Goal: Communication & Community: Answer question/provide support

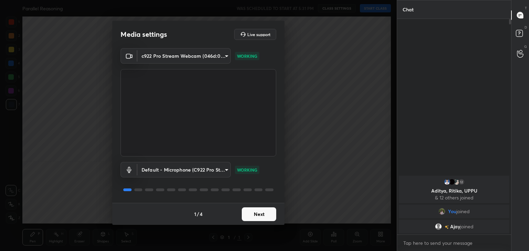
scroll to position [34207, 34046]
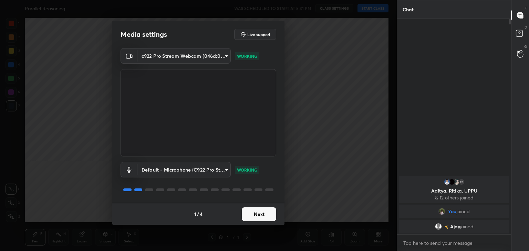
click at [262, 214] on button "Next" at bounding box center [259, 215] width 34 height 14
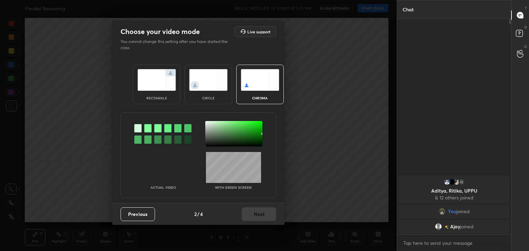
click at [205, 77] on img at bounding box center [208, 80] width 39 height 22
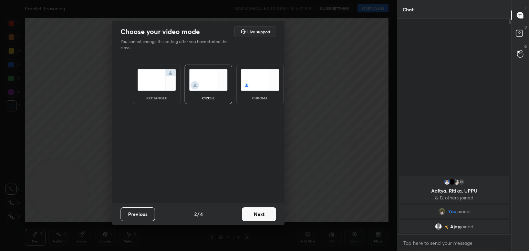
click at [268, 214] on button "Next" at bounding box center [259, 215] width 34 height 14
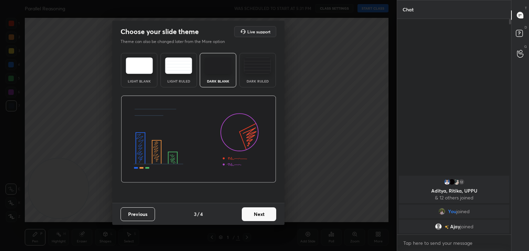
click at [267, 216] on button "Next" at bounding box center [259, 215] width 34 height 14
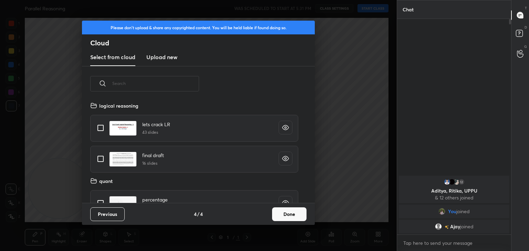
click at [296, 210] on button "Done" at bounding box center [289, 215] width 34 height 14
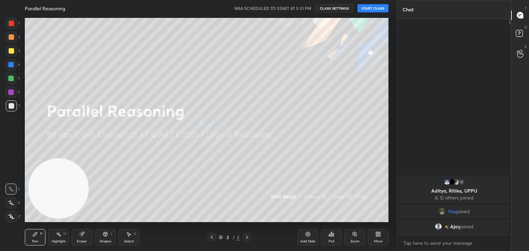
click at [369, 7] on button "START CLASS" at bounding box center [372, 8] width 31 height 8
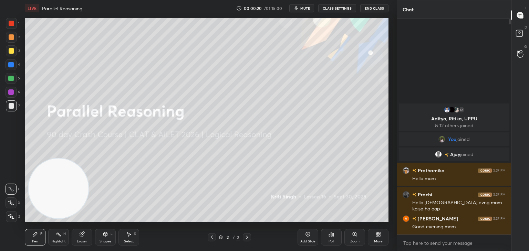
click at [306, 9] on span "mute" at bounding box center [305, 8] width 10 height 5
click at [375, 7] on button "End Class" at bounding box center [374, 8] width 28 height 8
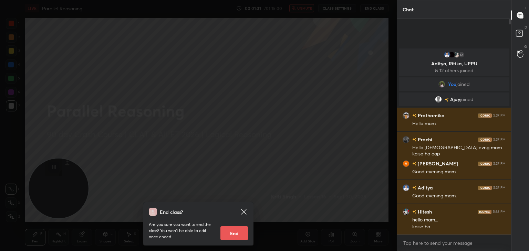
scroll to position [2, 2]
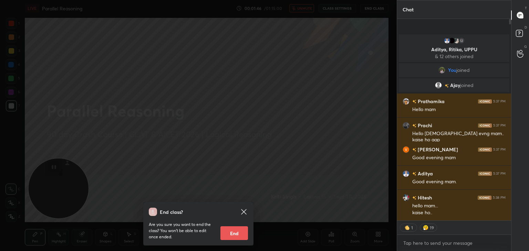
click at [243, 214] on icon at bounding box center [244, 212] width 8 height 8
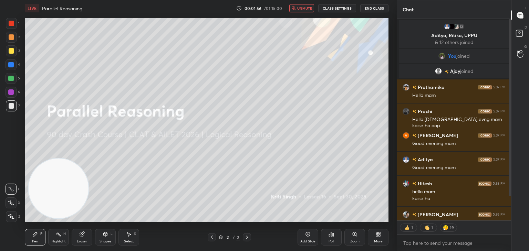
type textarea "x"
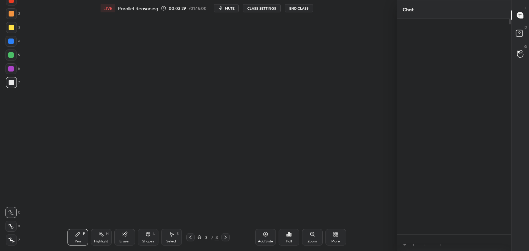
scroll to position [2, 2]
type textarea "x"
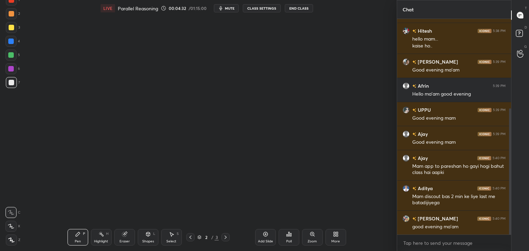
type textarea "x"
click at [9, 27] on div at bounding box center [12, 28] width 6 height 6
click at [10, 86] on div at bounding box center [11, 82] width 11 height 11
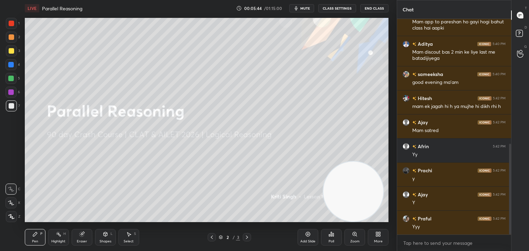
scroll to position [321, 0]
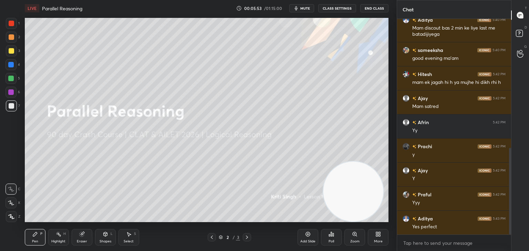
click at [311, 231] on div "Add Slide" at bounding box center [307, 237] width 21 height 17
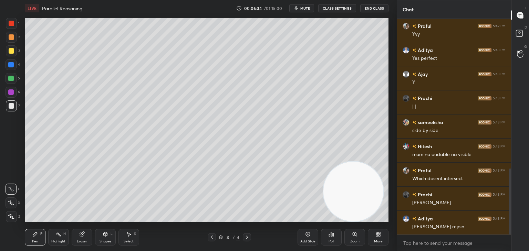
scroll to position [514, 0]
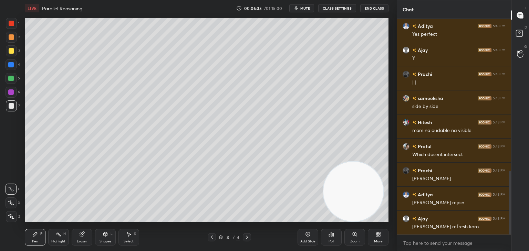
click at [308, 235] on icon at bounding box center [308, 235] width 6 height 6
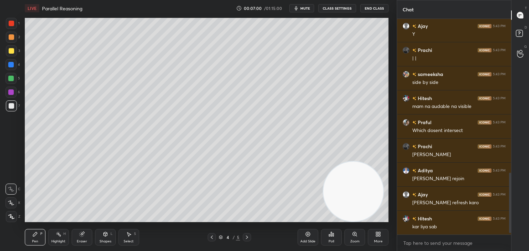
scroll to position [562, 0]
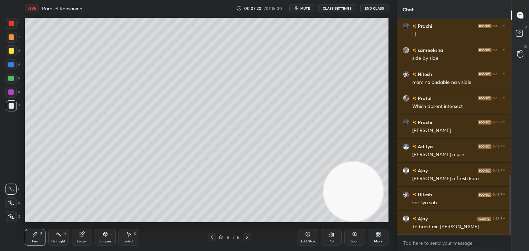
click at [306, 234] on icon at bounding box center [308, 235] width 6 height 6
click at [369, 241] on div "More" at bounding box center [378, 237] width 21 height 17
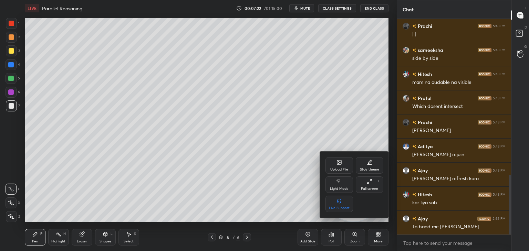
click at [346, 163] on div "Upload File" at bounding box center [339, 165] width 28 height 17
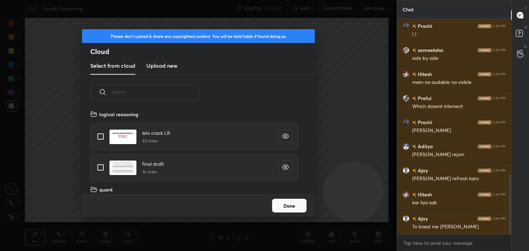
scroll to position [85, 221]
click at [157, 65] on h3 "Upload new" at bounding box center [161, 66] width 31 height 8
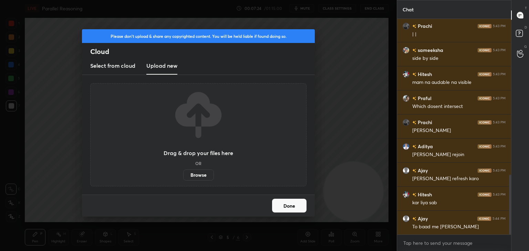
click at [203, 175] on label "Browse" at bounding box center [198, 175] width 31 height 11
click at [183, 175] on input "Browse" at bounding box center [183, 175] width 0 height 11
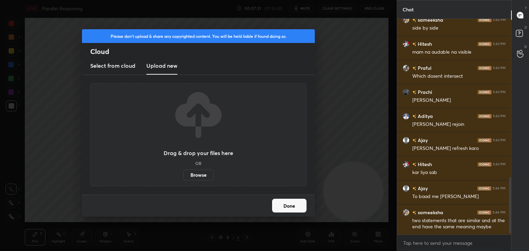
scroll to position [609, 0]
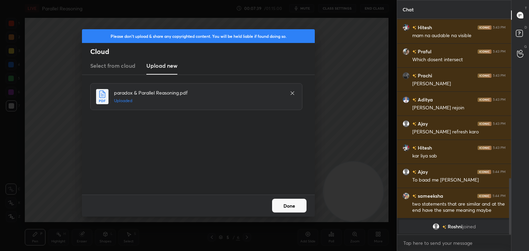
click at [287, 204] on button "Done" at bounding box center [289, 206] width 34 height 14
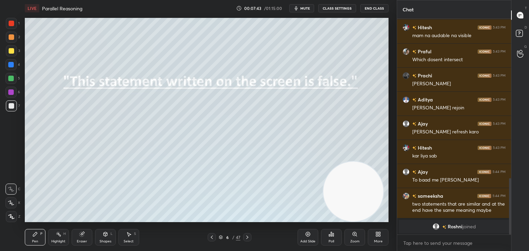
click at [222, 238] on icon at bounding box center [220, 238] width 3 height 1
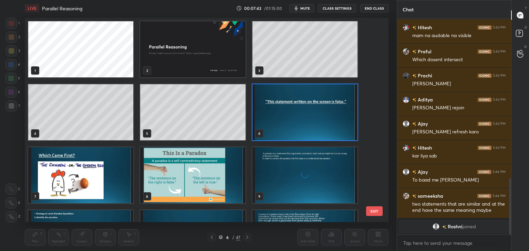
scroll to position [202, 360]
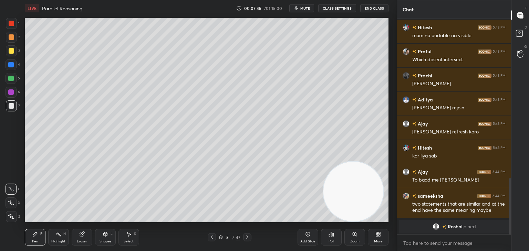
click at [220, 238] on icon at bounding box center [221, 237] width 4 height 4
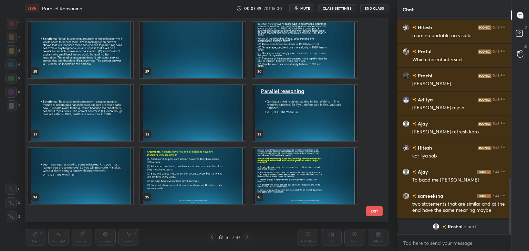
scroll to position [588, 0]
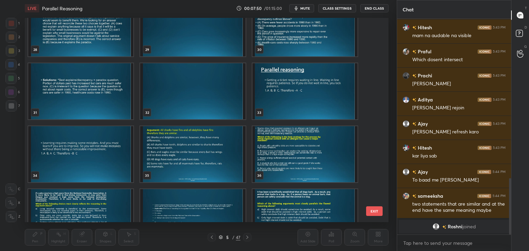
click at [209, 87] on img "grid" at bounding box center [192, 91] width 105 height 56
click at [211, 86] on img "grid" at bounding box center [192, 91] width 105 height 56
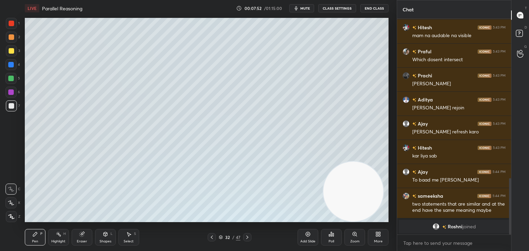
click at [12, 53] on div at bounding box center [12, 51] width 6 height 6
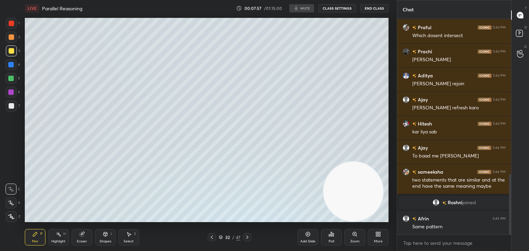
scroll to position [555, 0]
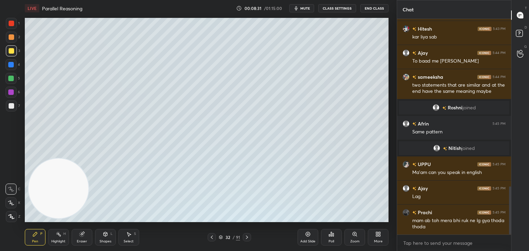
scroll to position [752, 0]
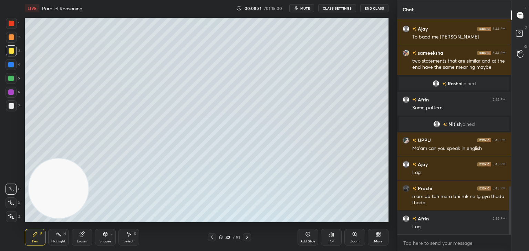
click at [222, 240] on icon at bounding box center [221, 237] width 4 height 4
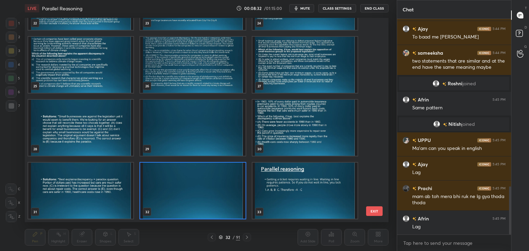
scroll to position [202, 360]
click at [188, 189] on img "grid" at bounding box center [192, 191] width 105 height 56
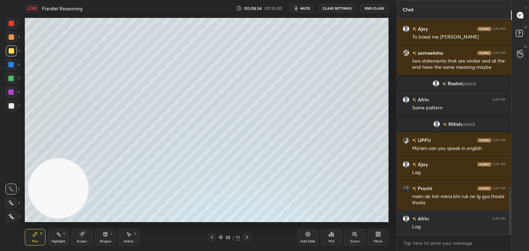
click at [306, 233] on icon at bounding box center [308, 235] width 6 height 6
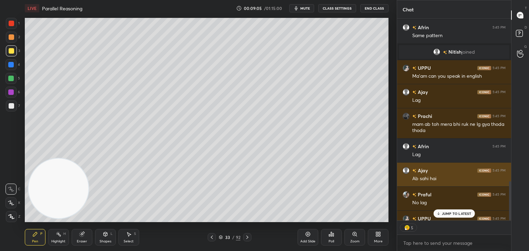
scroll to position [838, 0]
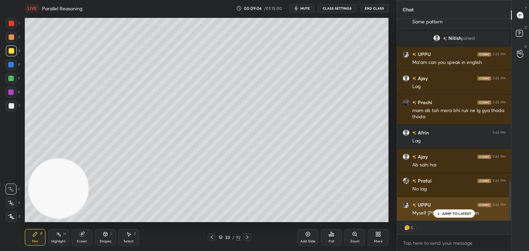
click at [448, 211] on div "JUMP TO LATEST" at bounding box center [453, 214] width 41 height 8
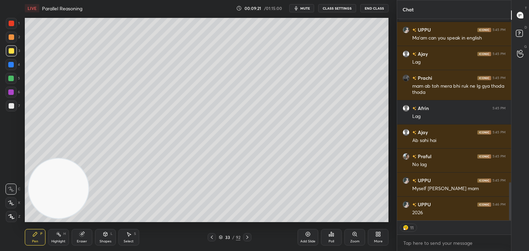
scroll to position [887, 0]
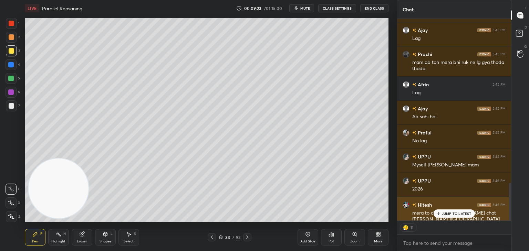
click at [438, 213] on icon at bounding box center [438, 214] width 4 height 4
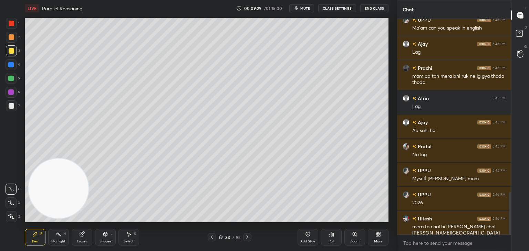
scroll to position [897, 0]
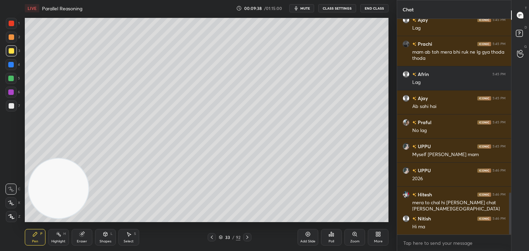
click at [84, 236] on icon at bounding box center [82, 235] width 6 height 6
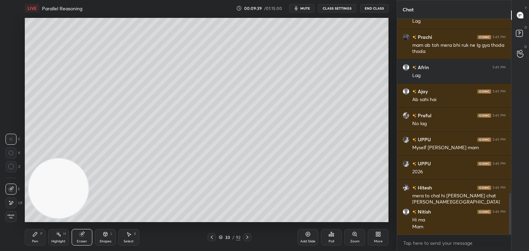
click at [12, 216] on span "Erase all" at bounding box center [11, 216] width 10 height 5
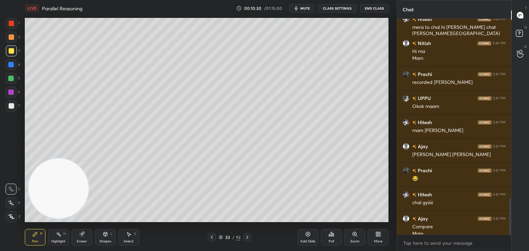
scroll to position [1079, 0]
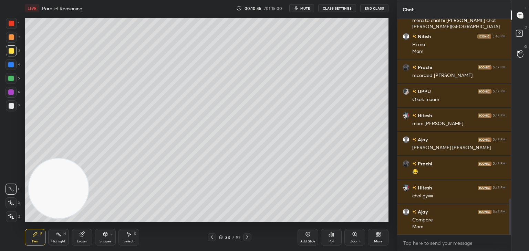
click at [308, 234] on icon at bounding box center [308, 235] width 6 height 6
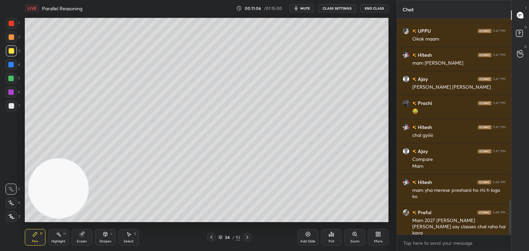
scroll to position [1164, 0]
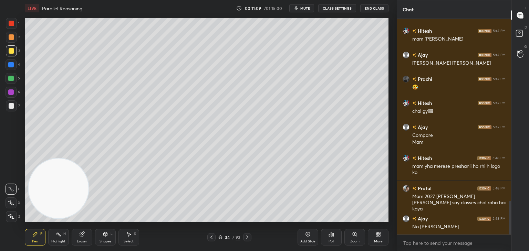
click at [307, 234] on icon at bounding box center [308, 234] width 2 height 2
click at [13, 36] on div at bounding box center [12, 37] width 6 height 6
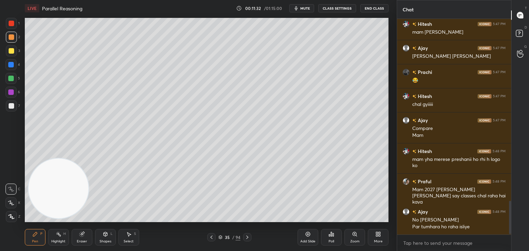
scroll to position [1187, 0]
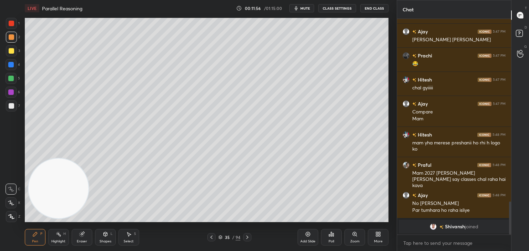
click at [308, 234] on icon at bounding box center [308, 234] width 2 height 2
click at [306, 234] on icon at bounding box center [308, 234] width 4 height 4
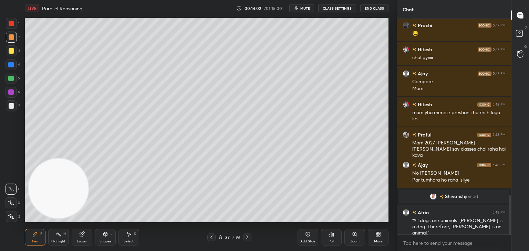
click at [303, 236] on div "Add Slide" at bounding box center [307, 237] width 21 height 17
click at [306, 236] on icon at bounding box center [308, 235] width 6 height 6
click at [11, 109] on div at bounding box center [11, 105] width 11 height 11
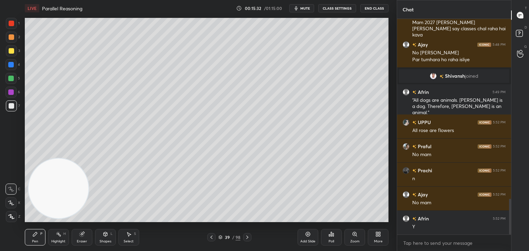
scroll to position [1116, 0]
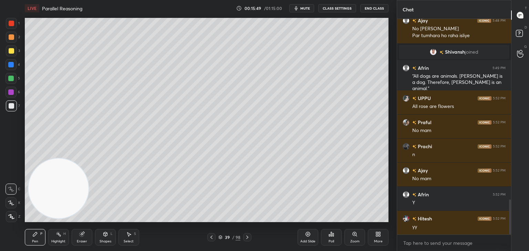
click at [308, 235] on icon at bounding box center [308, 235] width 6 height 6
click at [12, 54] on div at bounding box center [11, 50] width 11 height 11
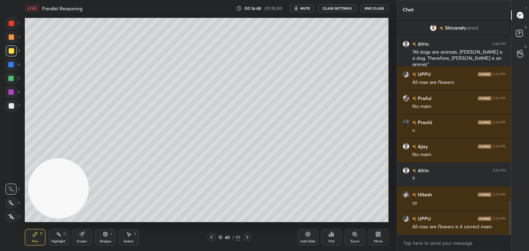
scroll to position [1164, 0]
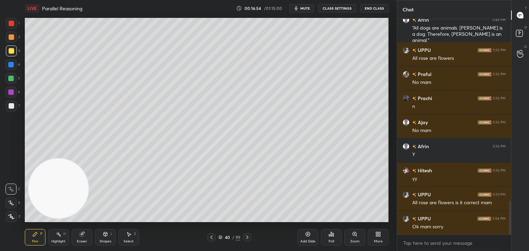
click at [11, 106] on div at bounding box center [12, 106] width 6 height 6
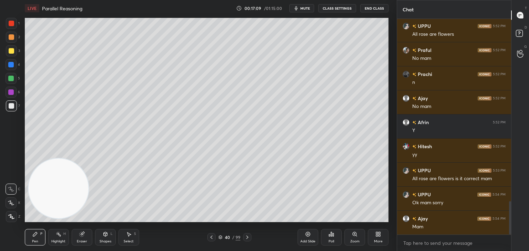
click at [17, 80] on div at bounding box center [11, 78] width 11 height 11
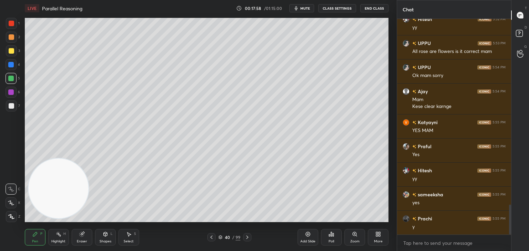
scroll to position [1339, 0]
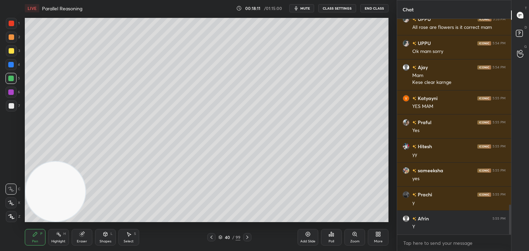
click at [220, 237] on icon at bounding box center [220, 237] width 3 height 2
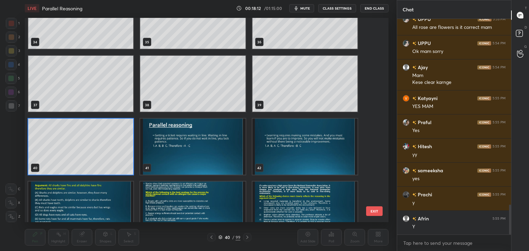
scroll to position [723, 0]
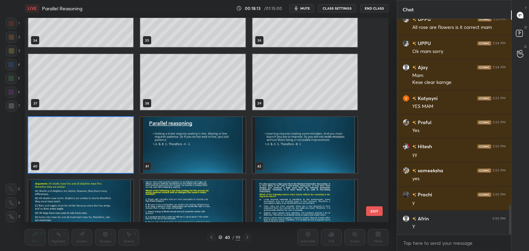
click at [205, 152] on img "grid" at bounding box center [192, 145] width 105 height 56
click at [203, 156] on img "grid" at bounding box center [192, 145] width 105 height 56
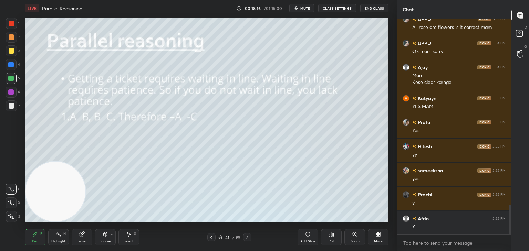
click at [248, 237] on icon at bounding box center [247, 238] width 6 height 6
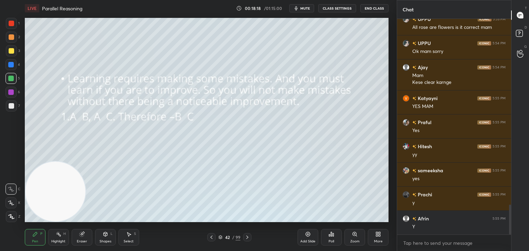
click at [219, 238] on icon at bounding box center [220, 237] width 3 height 1
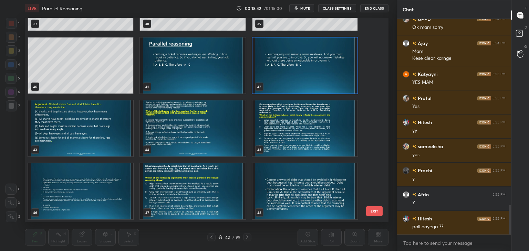
scroll to position [804, 0]
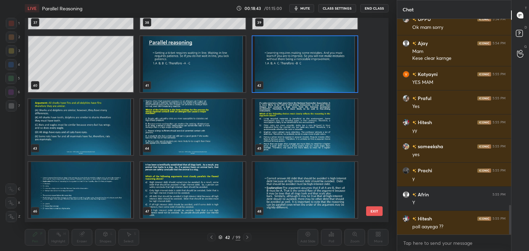
click at [221, 133] on img "grid" at bounding box center [192, 127] width 105 height 56
click at [224, 135] on img "grid" at bounding box center [192, 127] width 105 height 56
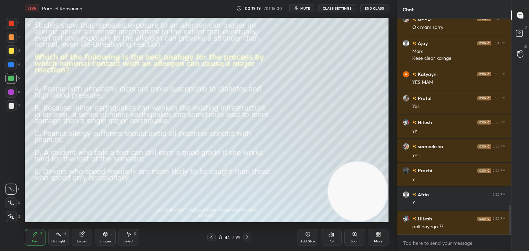
scroll to position [1380, 0]
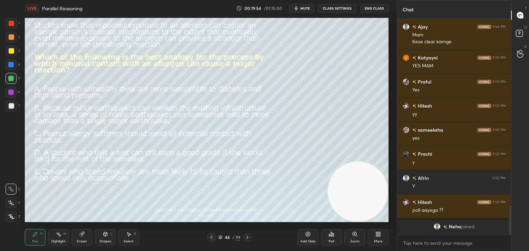
click at [304, 11] on button "mute" at bounding box center [301, 8] width 25 height 8
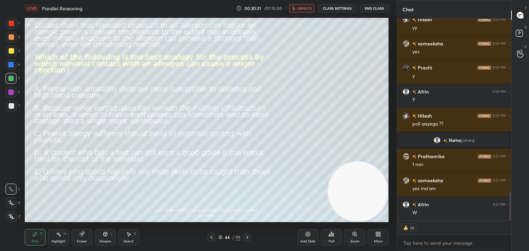
scroll to position [2, 2]
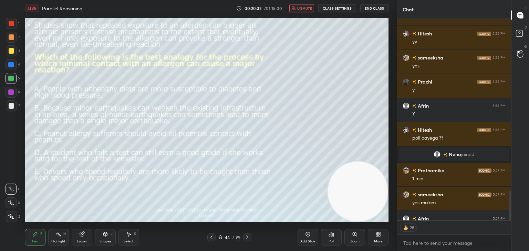
click at [308, 9] on span "unmute" at bounding box center [304, 8] width 15 height 5
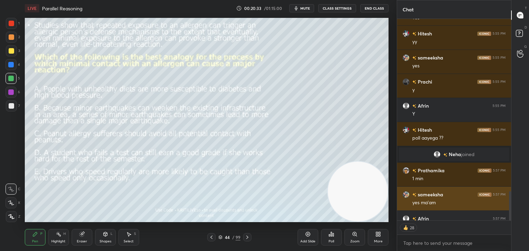
click at [417, 190] on div "sameeksha 5:57 PM yes ma'am" at bounding box center [454, 199] width 114 height 24
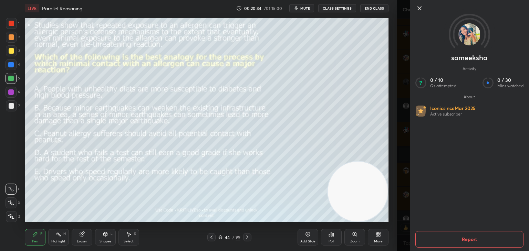
click at [418, 10] on icon at bounding box center [419, 8] width 8 height 8
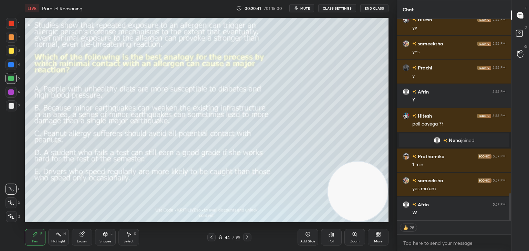
scroll to position [214, 112]
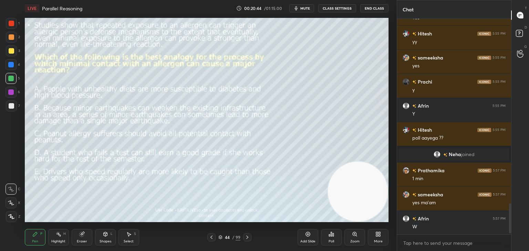
click at [334, 240] on div "Poll" at bounding box center [331, 237] width 21 height 17
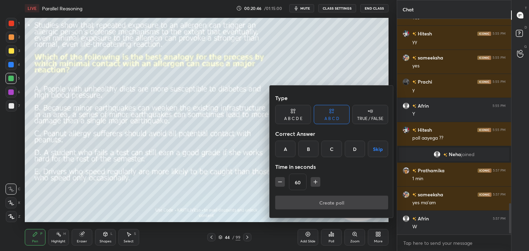
click at [320, 71] on div at bounding box center [264, 125] width 529 height 251
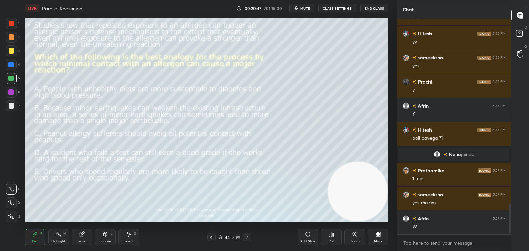
click at [301, 9] on span "mute" at bounding box center [305, 8] width 10 height 5
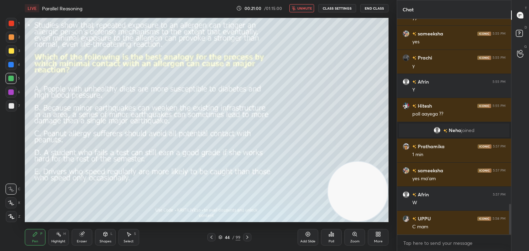
click at [306, 7] on span "unmute" at bounding box center [304, 8] width 15 height 5
click at [331, 241] on div "Poll" at bounding box center [331, 241] width 6 height 3
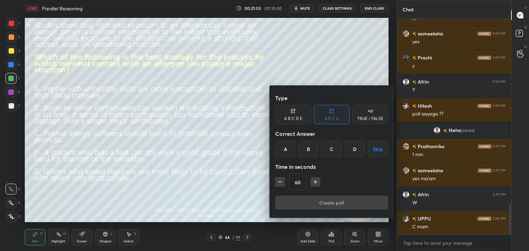
click at [308, 150] on div "B" at bounding box center [308, 149] width 20 height 17
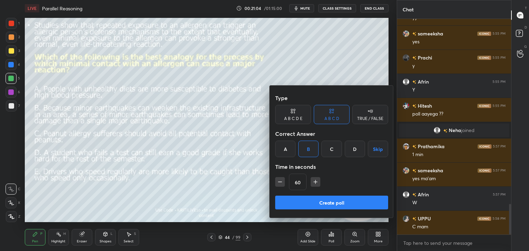
click at [292, 119] on div "A B C D E" at bounding box center [293, 119] width 18 height 4
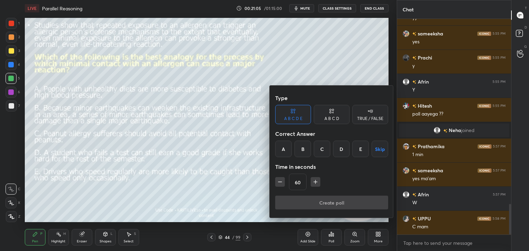
click at [306, 151] on div "B" at bounding box center [302, 149] width 17 height 17
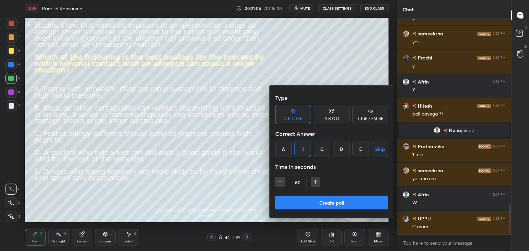
click at [319, 198] on button "Create poll" at bounding box center [331, 203] width 113 height 14
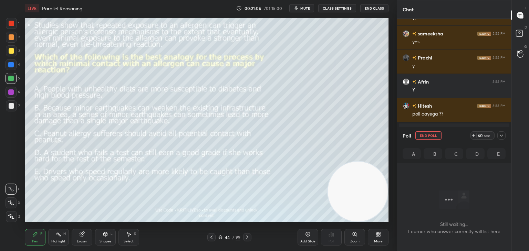
scroll to position [194, 112]
click at [304, 13] on div "LIVE Parallel Reasoning 00:21:07 / 01:15:00 mute CLASS SETTINGS End Class" at bounding box center [206, 8] width 363 height 17
click at [309, 7] on span "mute" at bounding box center [305, 8] width 10 height 5
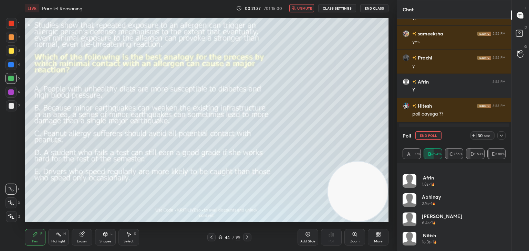
scroll to position [1359, 0]
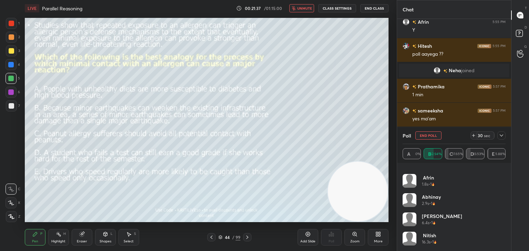
click at [306, 11] on button "unmute" at bounding box center [301, 8] width 25 height 8
click at [502, 138] on icon at bounding box center [501, 136] width 6 height 6
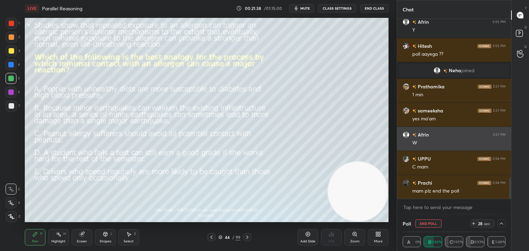
scroll to position [0, 0]
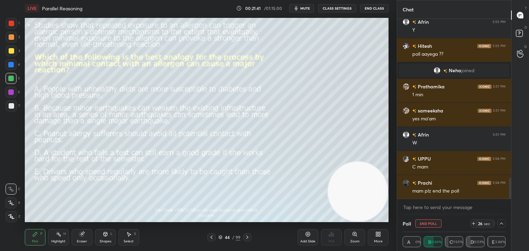
click at [501, 225] on icon at bounding box center [501, 224] width 6 height 6
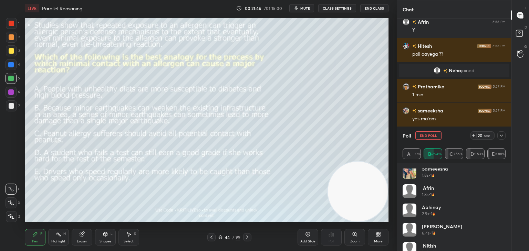
scroll to position [91, 0]
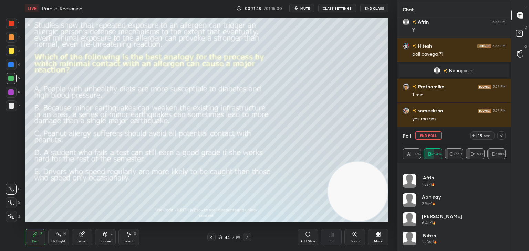
click at [432, 137] on button "End Poll" at bounding box center [428, 135] width 26 height 8
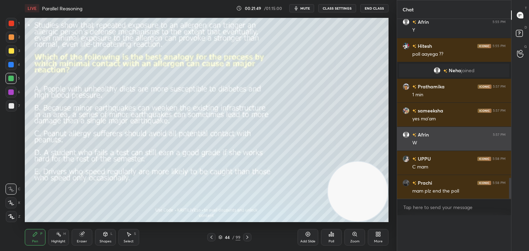
scroll to position [2, 2]
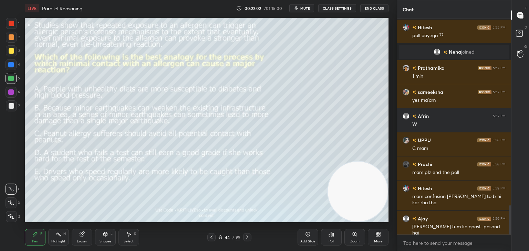
click at [16, 52] on div at bounding box center [11, 50] width 11 height 11
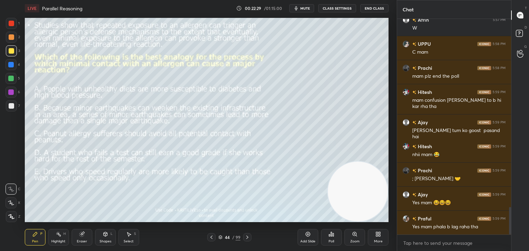
click at [84, 234] on icon at bounding box center [82, 235] width 6 height 6
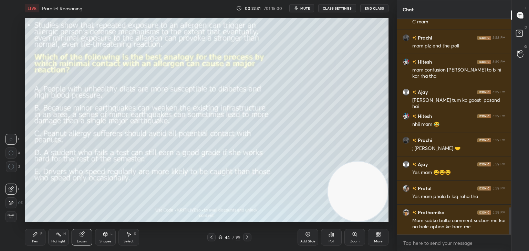
click at [12, 216] on span "Erase all" at bounding box center [11, 216] width 10 height 5
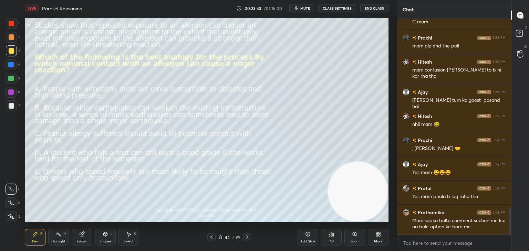
click at [219, 238] on icon at bounding box center [220, 237] width 4 height 4
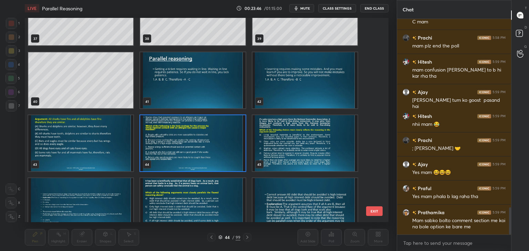
scroll to position [787, 0]
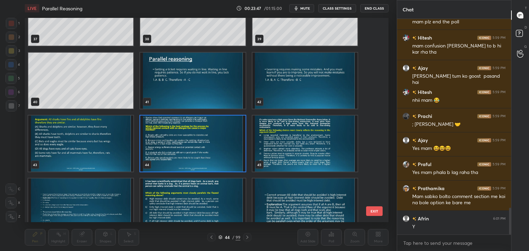
click at [125, 146] on img "grid" at bounding box center [80, 144] width 105 height 56
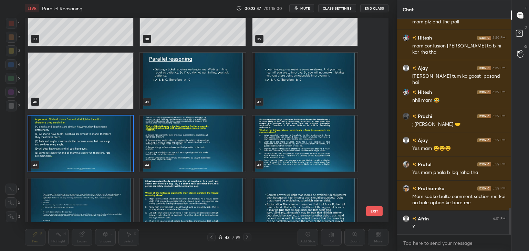
click at [128, 146] on img "grid" at bounding box center [80, 144] width 105 height 56
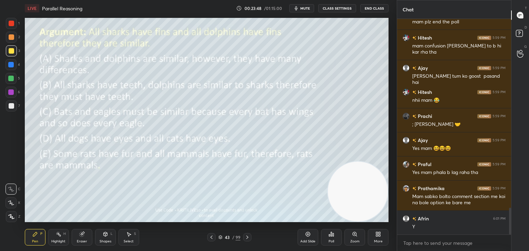
scroll to position [1553, 0]
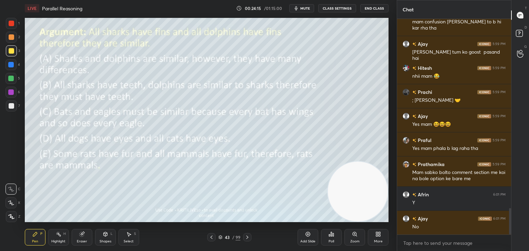
click at [306, 11] on button "mute" at bounding box center [301, 8] width 25 height 8
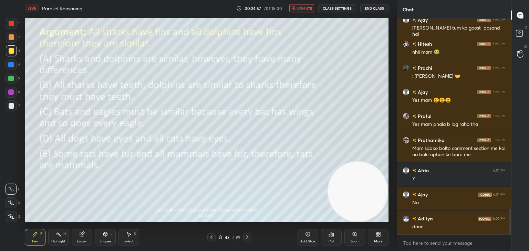
scroll to position [1593, 0]
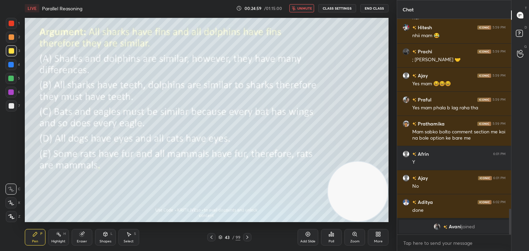
click at [333, 240] on div "Poll" at bounding box center [331, 241] width 6 height 3
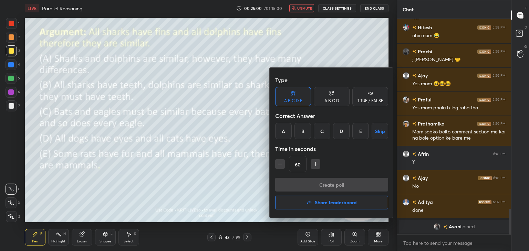
click at [324, 132] on div "C" at bounding box center [322, 131] width 17 height 17
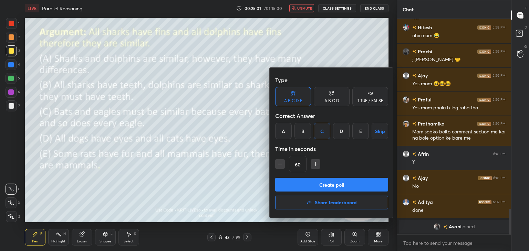
click at [325, 182] on button "Create poll" at bounding box center [331, 185] width 113 height 14
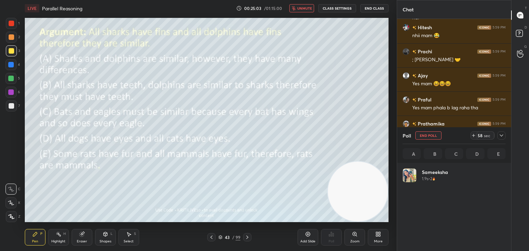
scroll to position [81, 101]
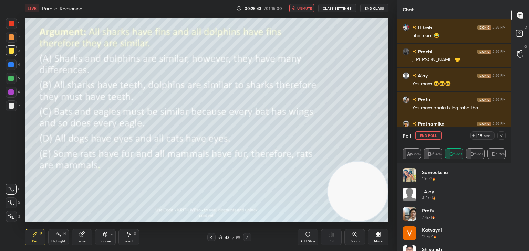
click at [299, 8] on span "unmute" at bounding box center [304, 8] width 15 height 5
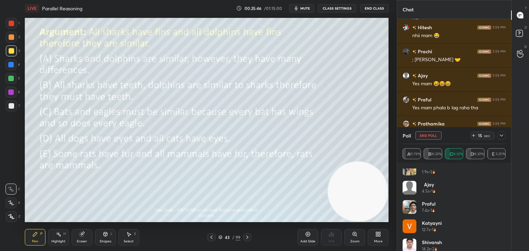
scroll to position [14, 0]
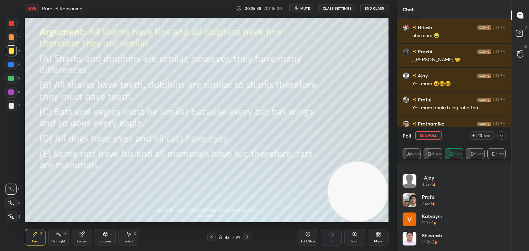
click at [431, 135] on button "End Poll" at bounding box center [428, 135] width 26 height 8
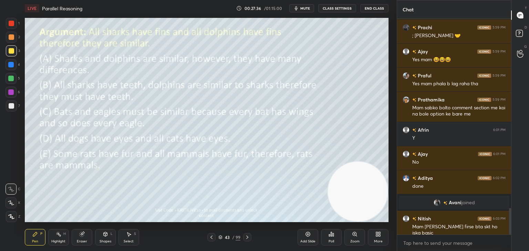
scroll to position [1540, 0]
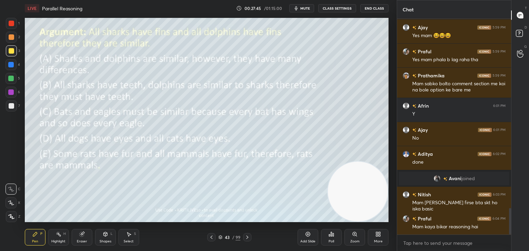
click at [307, 234] on icon at bounding box center [308, 234] width 2 height 2
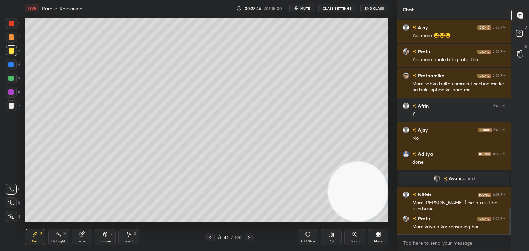
click at [307, 236] on icon at bounding box center [308, 235] width 6 height 6
click at [12, 104] on div at bounding box center [12, 106] width 6 height 6
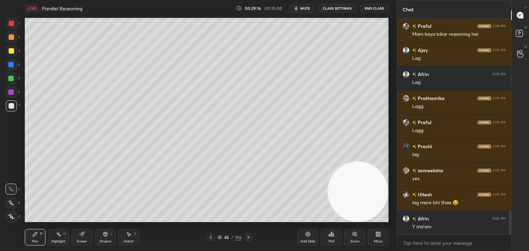
scroll to position [1757, 0]
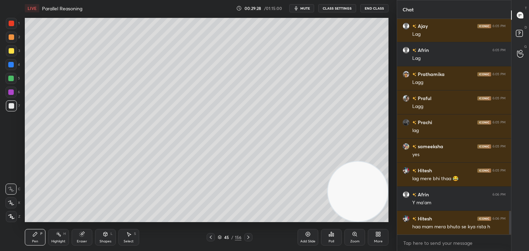
click at [219, 237] on icon at bounding box center [220, 237] width 4 height 4
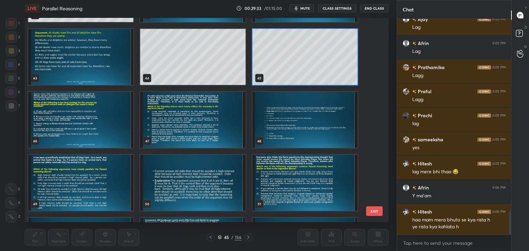
scroll to position [1788, 0]
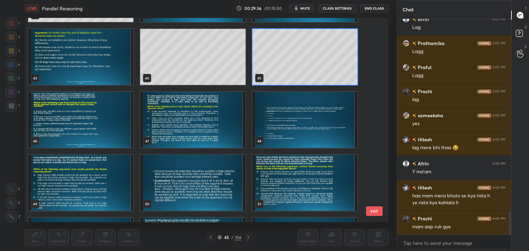
click at [117, 126] on img "grid" at bounding box center [80, 120] width 105 height 56
click at [117, 129] on img "grid" at bounding box center [80, 120] width 105 height 56
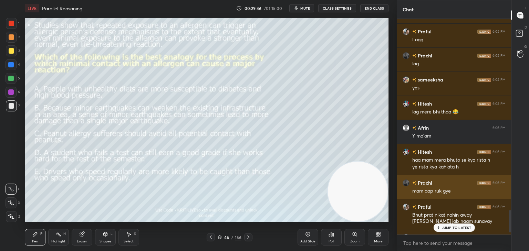
scroll to position [1823, 0]
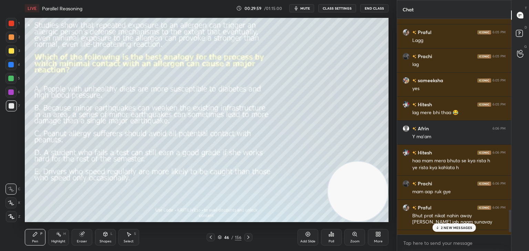
click at [450, 227] on p "2 NEW MESSAGES" at bounding box center [457, 228] width 32 height 4
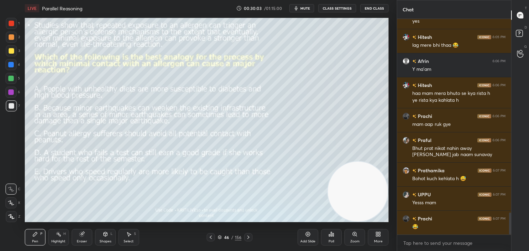
click at [218, 238] on icon at bounding box center [220, 237] width 4 height 4
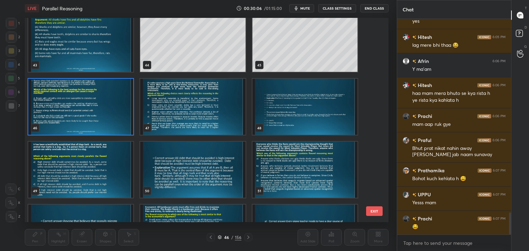
scroll to position [888, 0]
click at [227, 118] on img "grid" at bounding box center [192, 106] width 105 height 56
click at [227, 120] on img "grid" at bounding box center [192, 106] width 105 height 56
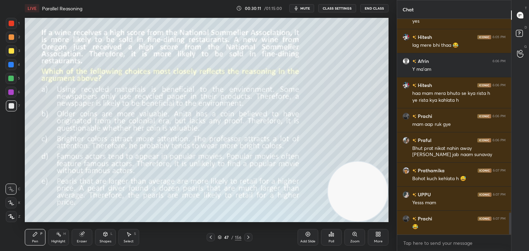
click at [219, 238] on icon at bounding box center [219, 237] width 3 height 1
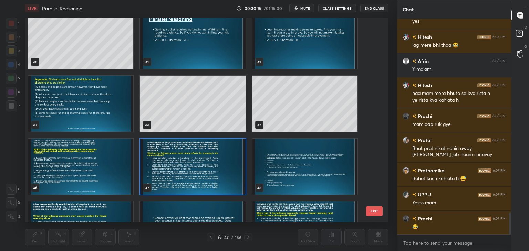
scroll to position [817, 0]
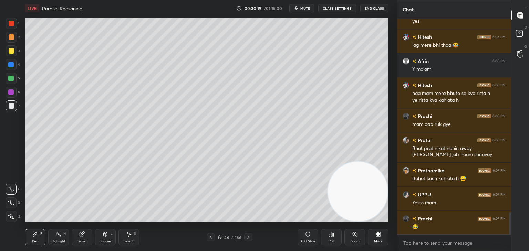
click at [375, 235] on icon at bounding box center [378, 235] width 6 height 6
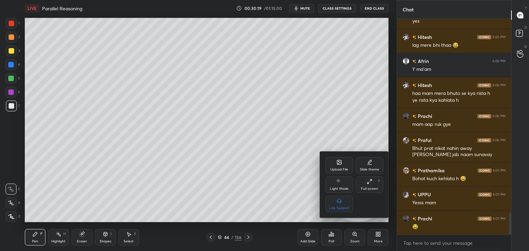
click at [342, 160] on div "Upload File" at bounding box center [339, 165] width 28 height 17
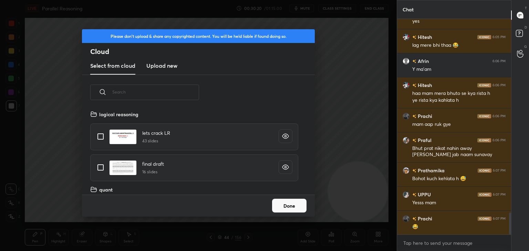
scroll to position [85, 221]
click at [169, 60] on new "Upload new" at bounding box center [161, 65] width 31 height 17
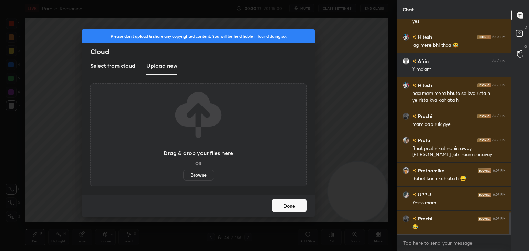
click at [200, 177] on label "Browse" at bounding box center [198, 175] width 31 height 11
click at [183, 177] on input "Browse" at bounding box center [183, 175] width 0 height 11
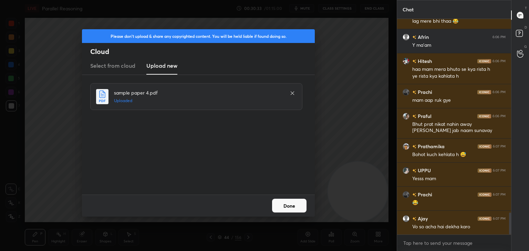
click at [299, 208] on button "Done" at bounding box center [289, 206] width 34 height 14
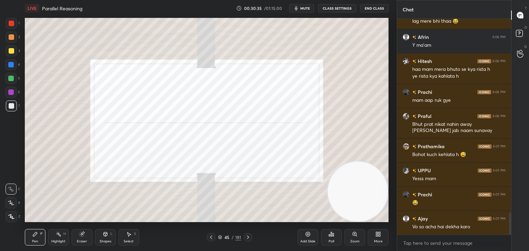
click at [219, 240] on div "45 / 181" at bounding box center [229, 237] width 23 height 6
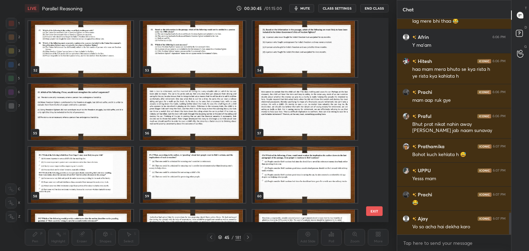
scroll to position [1062, 0]
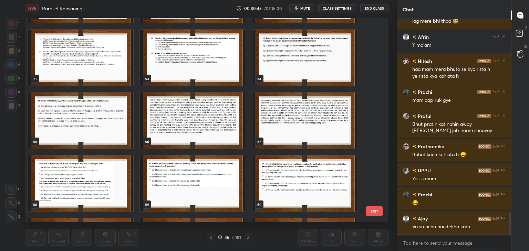
click at [210, 123] on img "grid" at bounding box center [192, 121] width 105 height 56
click at [211, 125] on img "grid" at bounding box center [192, 121] width 105 height 56
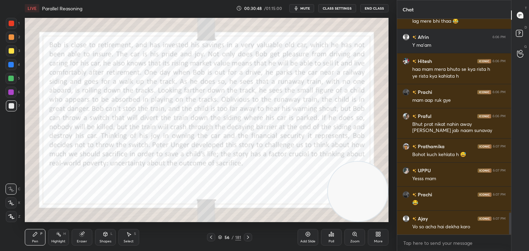
click at [247, 238] on icon at bounding box center [248, 238] width 6 height 6
click at [248, 236] on icon at bounding box center [248, 238] width 6 height 6
click at [247, 238] on icon at bounding box center [248, 238] width 6 height 6
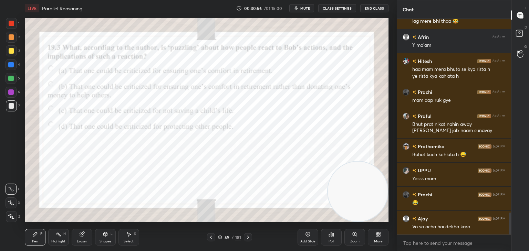
click at [211, 238] on icon at bounding box center [211, 237] width 2 height 3
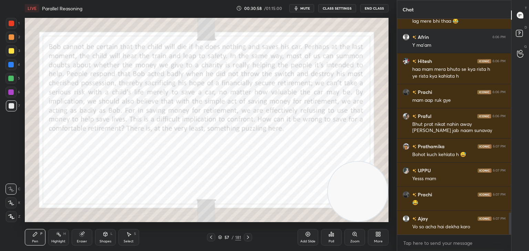
click at [212, 236] on icon at bounding box center [211, 238] width 6 height 6
click at [15, 21] on div at bounding box center [11, 23] width 11 height 11
click at [306, 8] on span "mute" at bounding box center [305, 8] width 10 height 5
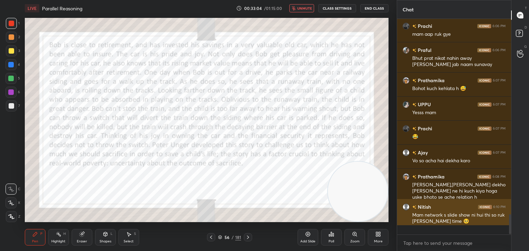
scroll to position [2, 2]
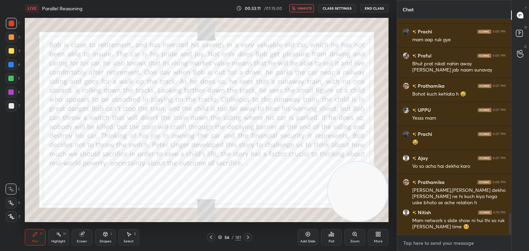
click at [434, 243] on textarea at bounding box center [453, 243] width 103 height 11
type textarea "x"
type textarea "o"
type textarea "x"
type textarea "ok"
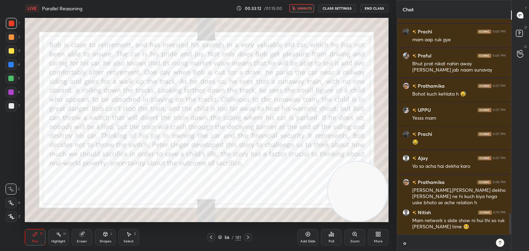
type textarea "x"
type textarea "oka"
type textarea "x"
type textarea "okay"
type textarea "x"
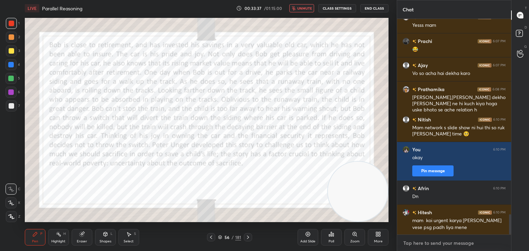
scroll to position [2075, 0]
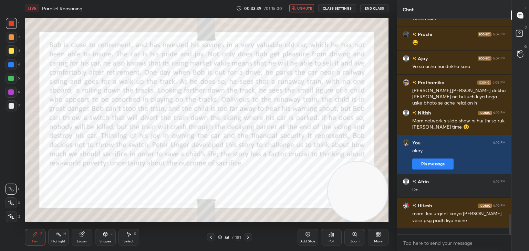
click at [306, 9] on span "unmute" at bounding box center [304, 8] width 15 height 5
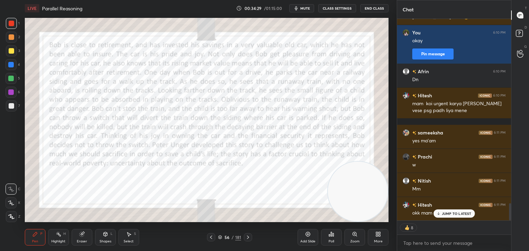
scroll to position [2209, 0]
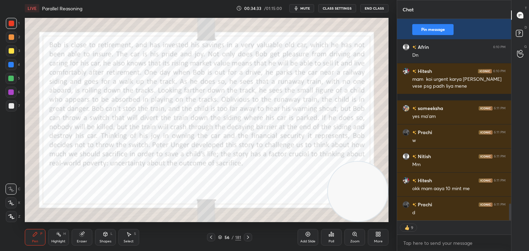
click at [305, 9] on span "mute" at bounding box center [305, 8] width 10 height 5
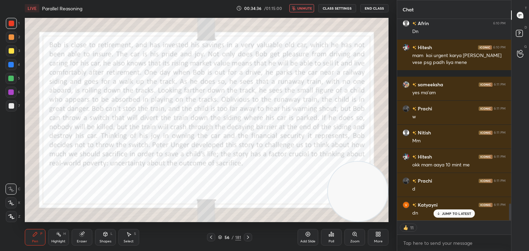
click at [248, 240] on icon at bounding box center [248, 238] width 6 height 6
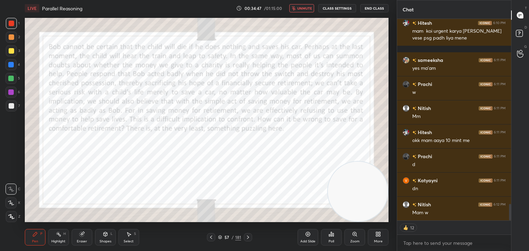
type textarea "x"
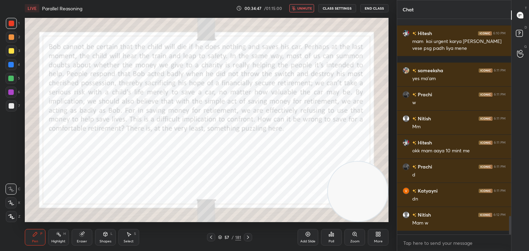
scroll to position [214, 112]
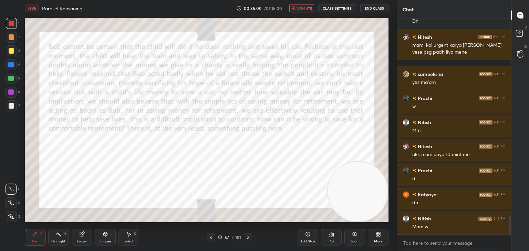
click at [310, 9] on span "unmute" at bounding box center [304, 8] width 15 height 5
click at [211, 237] on icon at bounding box center [211, 238] width 6 height 6
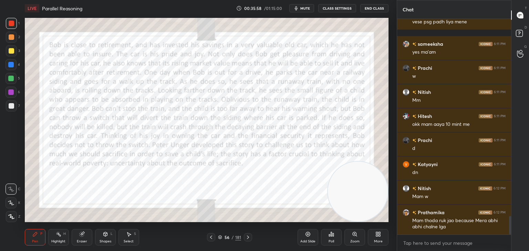
scroll to position [2290, 0]
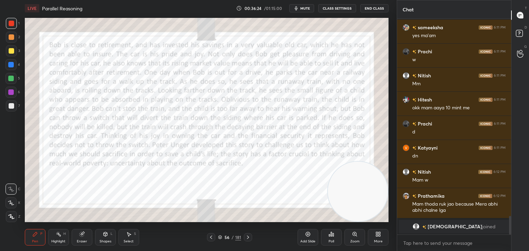
click at [312, 9] on button "mute" at bounding box center [301, 8] width 25 height 8
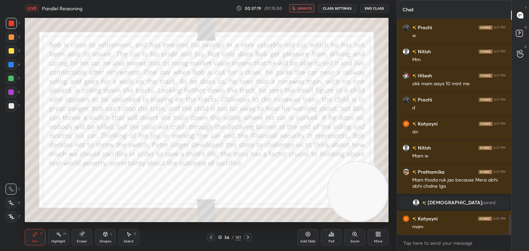
scroll to position [2110, 0]
click at [306, 6] on button "unmute" at bounding box center [301, 8] width 25 height 8
click at [248, 236] on icon at bounding box center [248, 238] width 6 height 6
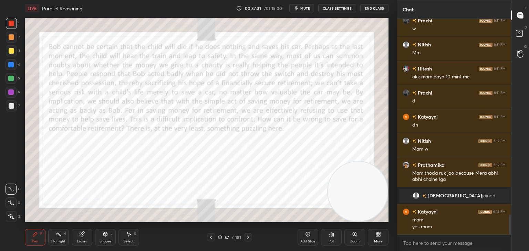
click at [309, 7] on span "mute" at bounding box center [305, 8] width 10 height 5
click at [306, 9] on span "unmute" at bounding box center [304, 8] width 15 height 5
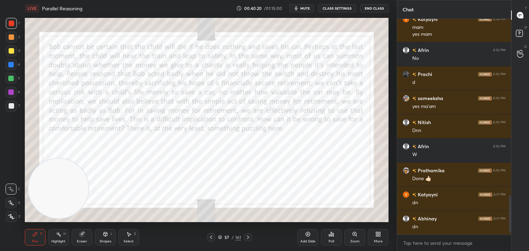
scroll to position [997, 0]
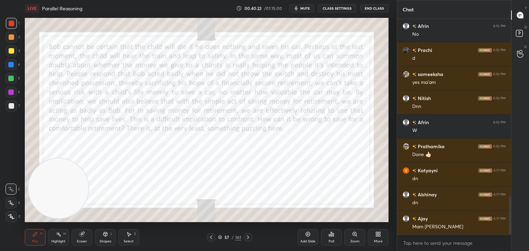
click at [251, 236] on div at bounding box center [248, 237] width 8 height 8
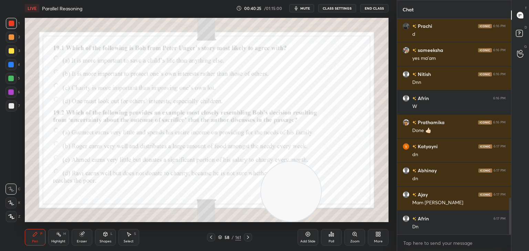
scroll to position [1046, 0]
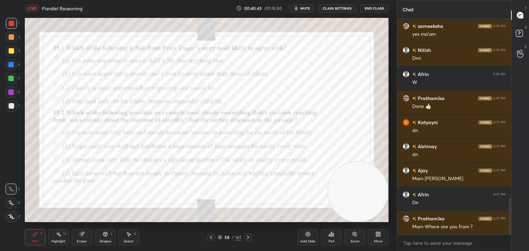
click at [86, 236] on div "Eraser" at bounding box center [82, 237] width 21 height 17
click at [14, 220] on div "Erase all" at bounding box center [11, 216] width 11 height 11
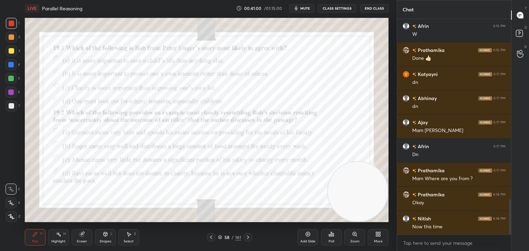
scroll to position [1118, 0]
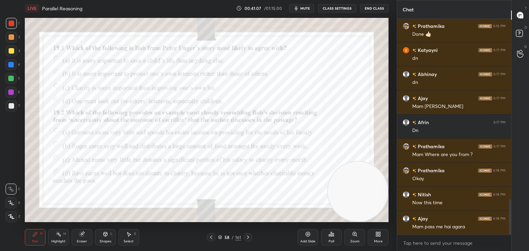
click at [14, 65] on div at bounding box center [11, 64] width 11 height 11
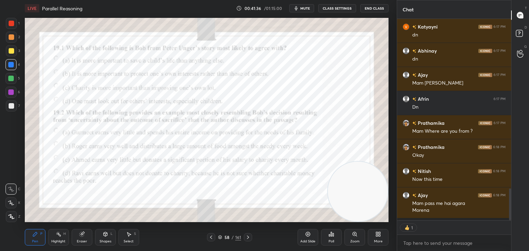
scroll to position [900, 0]
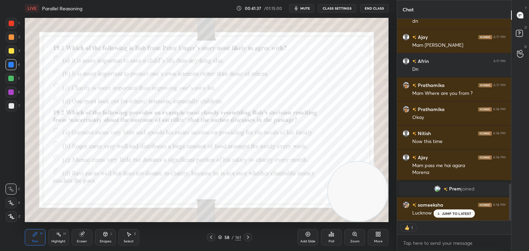
click at [448, 216] on p "JUMP TO LATEST" at bounding box center [457, 214] width 30 height 4
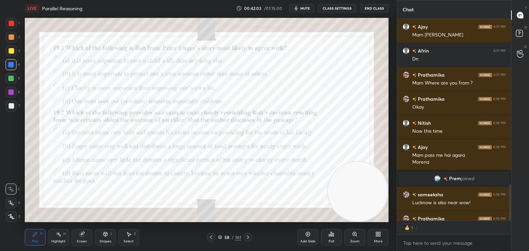
scroll to position [932, 0]
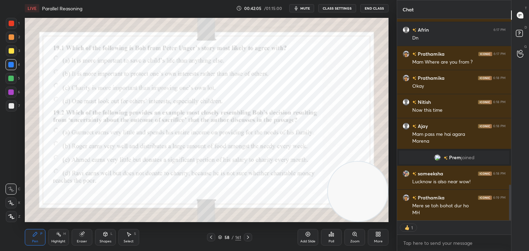
click at [329, 239] on div "Poll" at bounding box center [331, 237] width 21 height 17
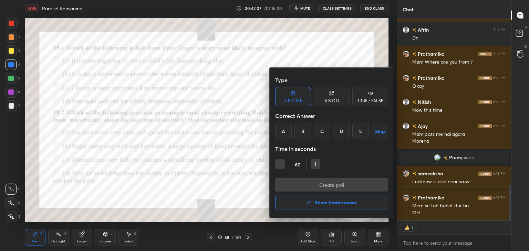
type textarea "x"
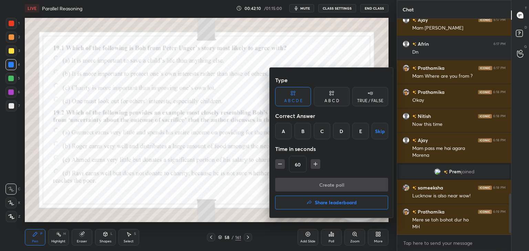
click at [327, 103] on div "A B C D" at bounding box center [331, 101] width 15 height 4
click at [307, 131] on div "B" at bounding box center [308, 131] width 20 height 17
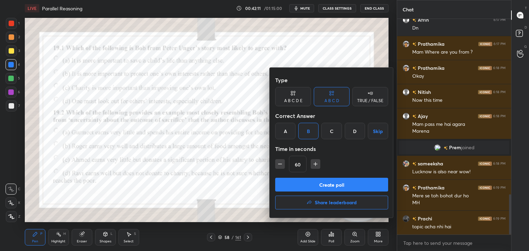
scroll to position [966, 0]
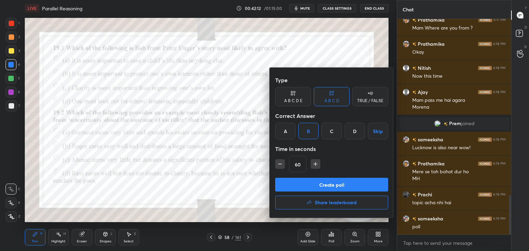
click at [278, 166] on icon "button" at bounding box center [279, 164] width 7 height 7
click at [278, 163] on icon "button" at bounding box center [279, 164] width 7 height 7
type input "30"
click at [291, 180] on button "Create poll" at bounding box center [331, 185] width 113 height 14
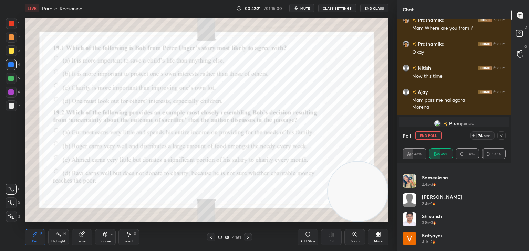
scroll to position [1026, 0]
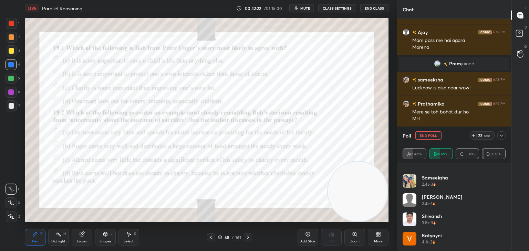
click at [500, 136] on icon at bounding box center [501, 136] width 6 height 6
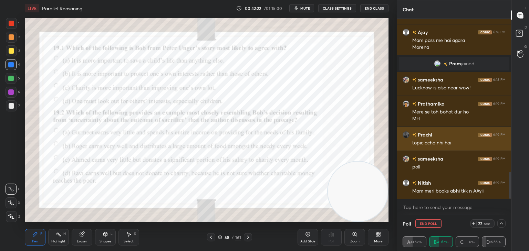
scroll to position [63, 101]
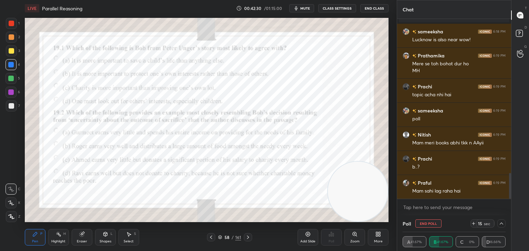
click at [501, 224] on icon at bounding box center [501, 224] width 6 height 6
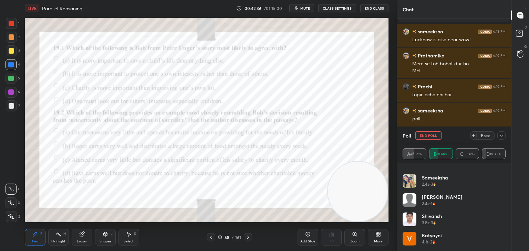
click at [500, 133] on icon at bounding box center [501, 136] width 6 height 6
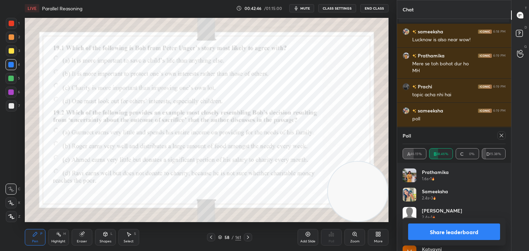
click at [499, 137] on icon at bounding box center [501, 136] width 6 height 6
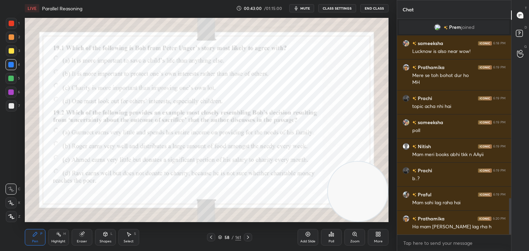
click at [226, 226] on div "Pen P Highlight H Eraser Shapes L Select S 58 / 161 Add Slide Poll Zoom More" at bounding box center [206, 238] width 363 height 28
click at [212, 240] on icon at bounding box center [211, 238] width 6 height 6
click at [210, 240] on icon at bounding box center [211, 238] width 6 height 6
click at [248, 237] on icon at bounding box center [248, 237] width 2 height 3
click at [245, 238] on icon at bounding box center [248, 238] width 6 height 6
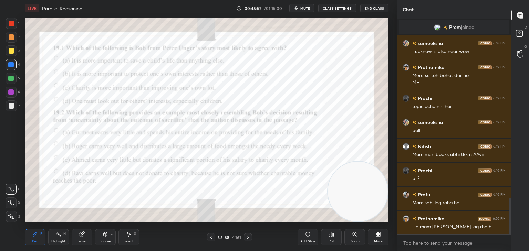
scroll to position [1086, 0]
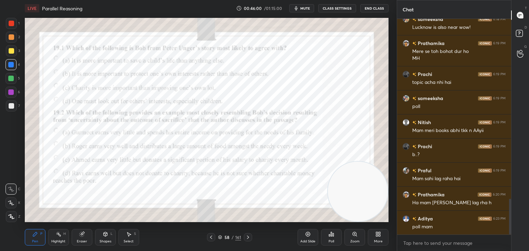
click at [326, 237] on div "Poll" at bounding box center [331, 237] width 21 height 17
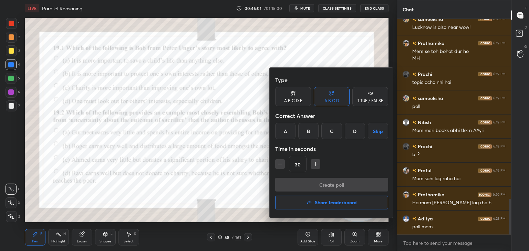
click at [357, 131] on div "D" at bounding box center [354, 131] width 20 height 17
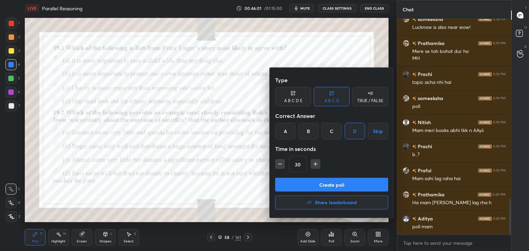
click at [341, 182] on button "Create poll" at bounding box center [331, 185] width 113 height 14
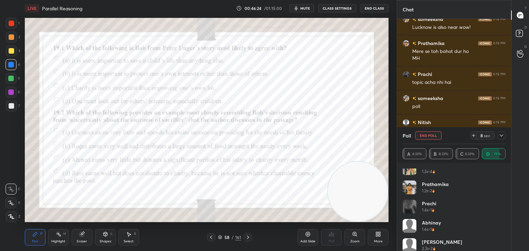
scroll to position [91, 0]
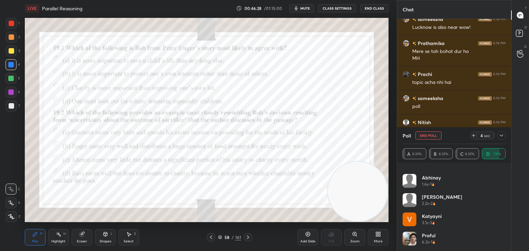
click at [424, 138] on button "End Poll" at bounding box center [428, 135] width 26 height 8
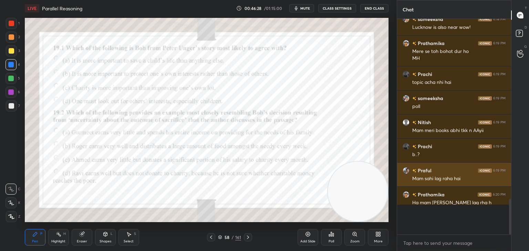
scroll to position [2, 2]
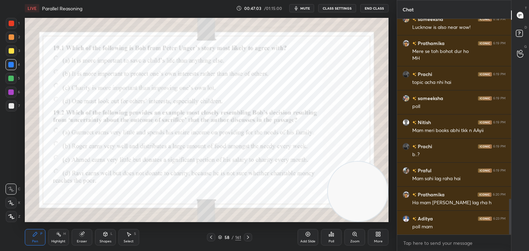
click at [220, 237] on icon at bounding box center [219, 237] width 3 height 2
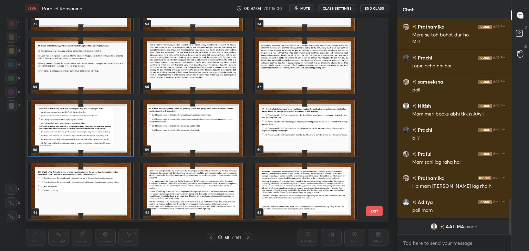
scroll to position [1130, 0]
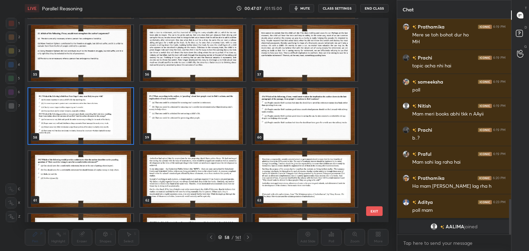
click at [215, 131] on img "grid" at bounding box center [192, 116] width 105 height 56
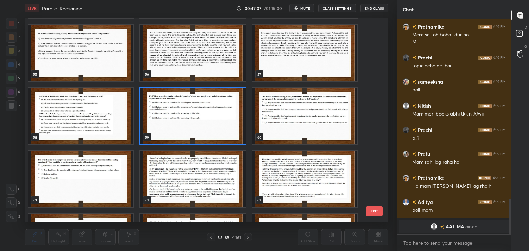
click at [215, 133] on img "grid" at bounding box center [192, 116] width 105 height 56
click at [218, 135] on img "grid" at bounding box center [192, 116] width 105 height 56
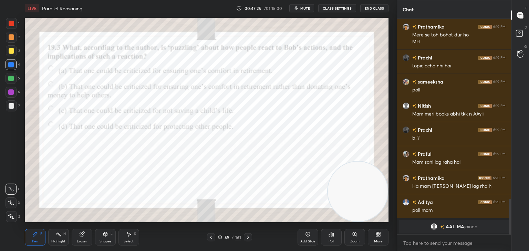
scroll to position [1059, 0]
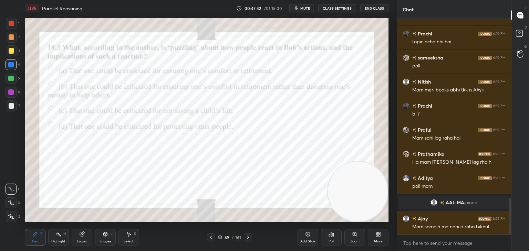
click at [333, 236] on icon at bounding box center [331, 235] width 6 height 6
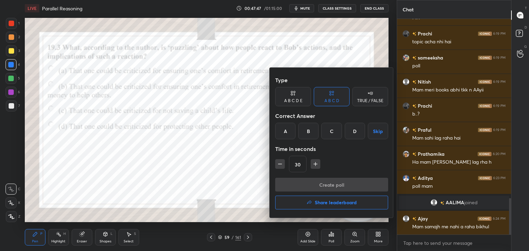
scroll to position [2, 2]
click at [252, 153] on div at bounding box center [264, 125] width 529 height 251
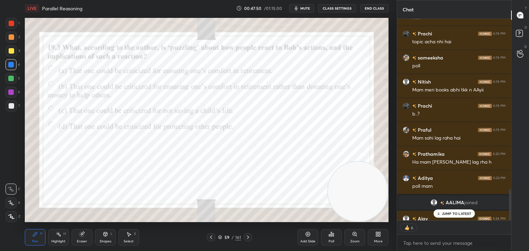
scroll to position [1097, 0]
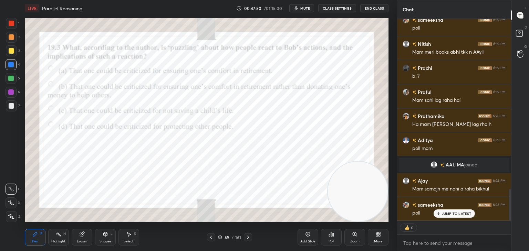
click at [327, 242] on div "Poll" at bounding box center [331, 237] width 21 height 17
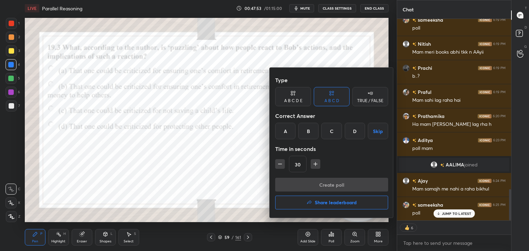
click at [306, 130] on div "B" at bounding box center [308, 131] width 20 height 17
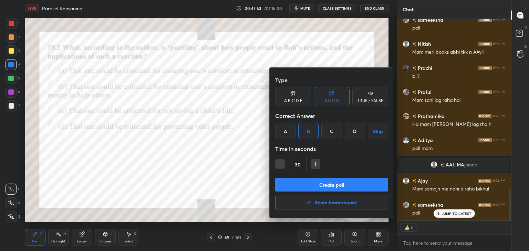
click at [320, 180] on button "Create poll" at bounding box center [331, 185] width 113 height 14
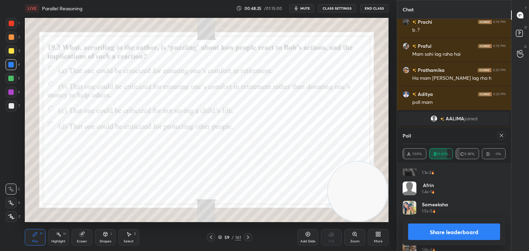
scroll to position [110, 0]
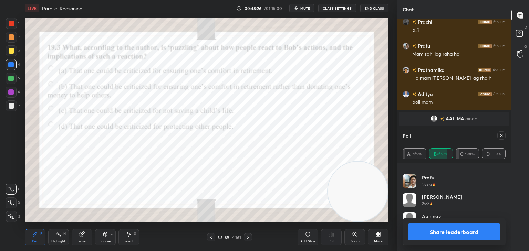
click at [502, 137] on icon at bounding box center [501, 136] width 6 height 6
type textarea "x"
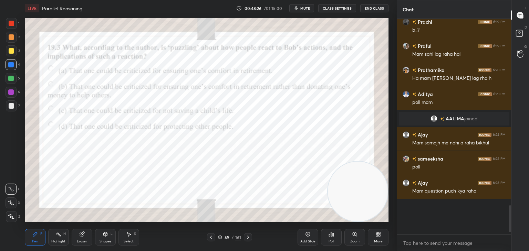
scroll to position [1135, 0]
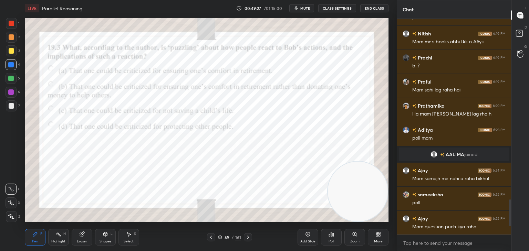
click at [219, 239] on icon at bounding box center [220, 237] width 4 height 4
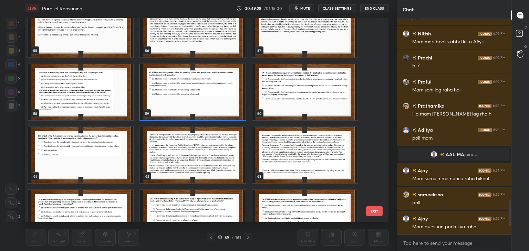
scroll to position [1154, 0]
click at [306, 107] on img "grid" at bounding box center [304, 92] width 105 height 56
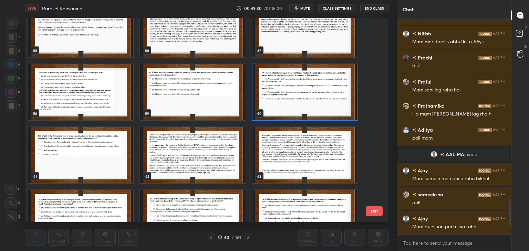
click at [304, 107] on img "grid" at bounding box center [304, 92] width 105 height 56
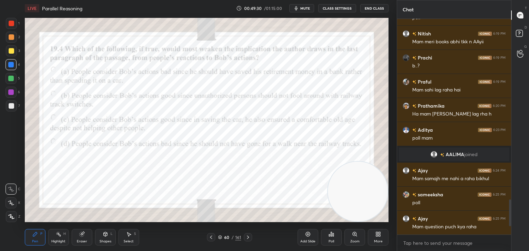
click at [304, 107] on img "grid" at bounding box center [304, 92] width 105 height 56
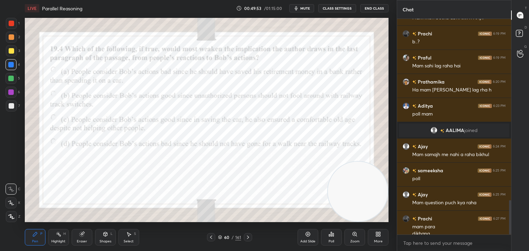
scroll to position [1138, 0]
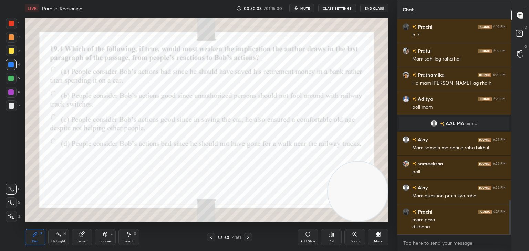
click at [220, 236] on icon at bounding box center [220, 237] width 4 height 4
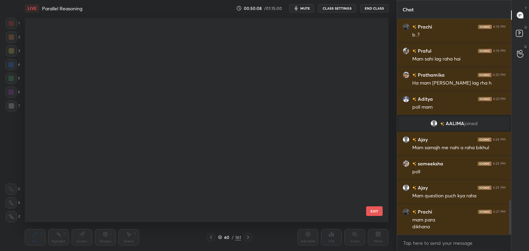
scroll to position [202, 360]
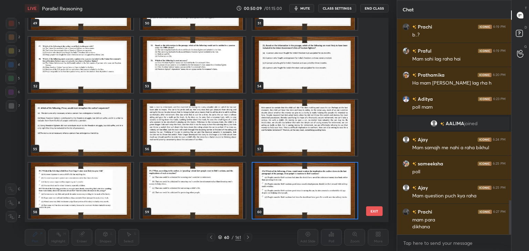
click at [291, 142] on img "grid" at bounding box center [304, 128] width 105 height 56
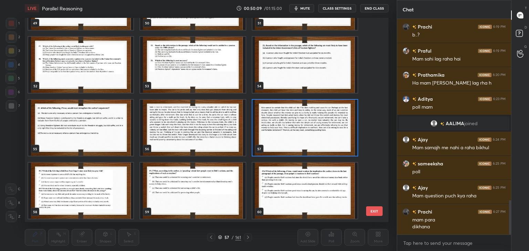
click at [291, 142] on img "grid" at bounding box center [304, 128] width 105 height 56
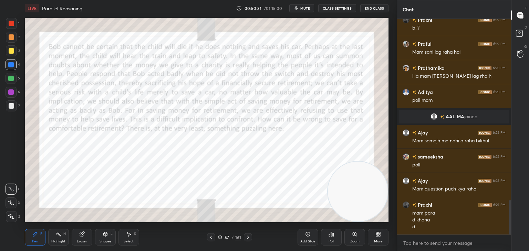
scroll to position [1169, 0]
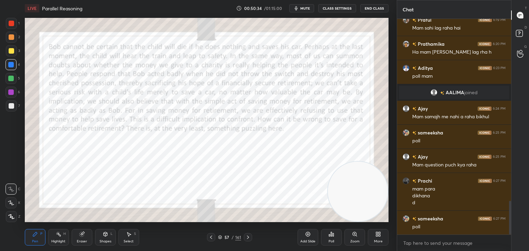
click at [218, 240] on icon at bounding box center [220, 237] width 4 height 4
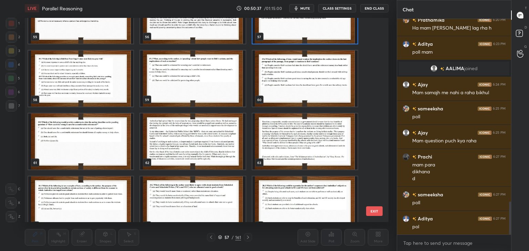
scroll to position [1169, 0]
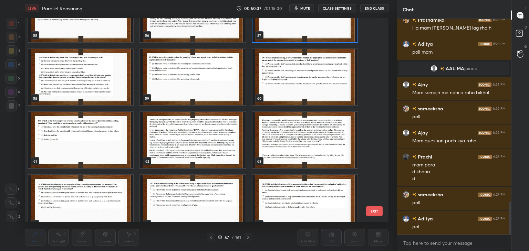
click at [309, 93] on img "grid" at bounding box center [304, 77] width 105 height 56
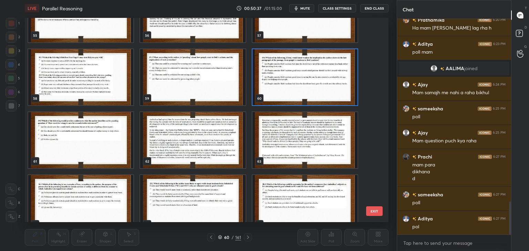
click at [309, 93] on img "grid" at bounding box center [304, 77] width 105 height 56
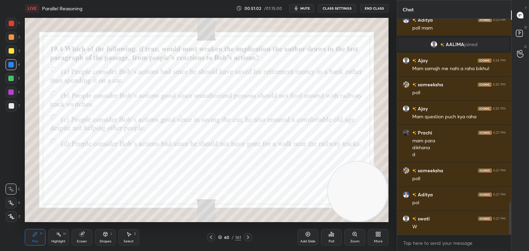
scroll to position [1242, 0]
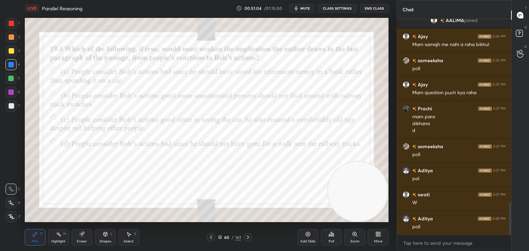
click at [332, 237] on icon at bounding box center [331, 235] width 6 height 6
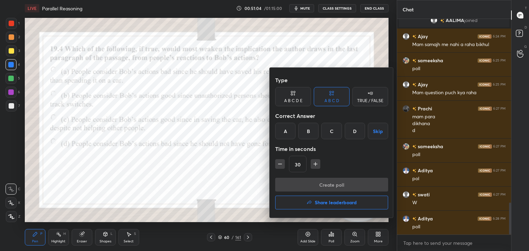
click at [328, 134] on div "C" at bounding box center [331, 131] width 20 height 17
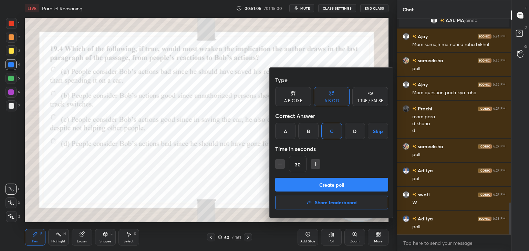
click at [279, 163] on icon "button" at bounding box center [279, 164] width 7 height 7
type input "15"
click at [300, 182] on button "Create poll" at bounding box center [331, 185] width 113 height 14
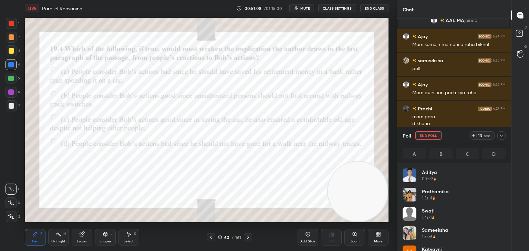
scroll to position [81, 101]
click at [306, 7] on span "mute" at bounding box center [305, 8] width 10 height 5
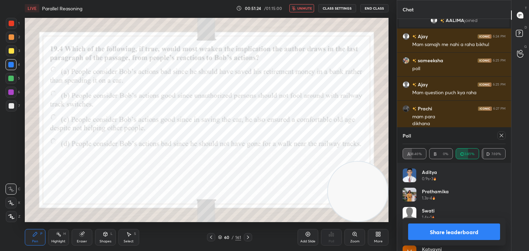
click at [303, 6] on button "unmute" at bounding box center [301, 8] width 25 height 8
click at [502, 135] on icon at bounding box center [501, 136] width 6 height 6
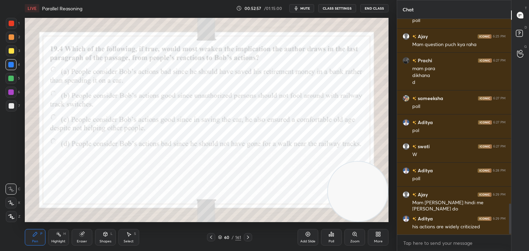
scroll to position [1314, 0]
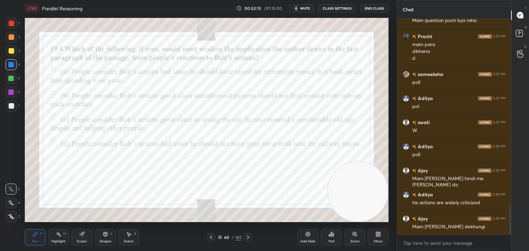
click at [219, 238] on icon at bounding box center [219, 237] width 3 height 1
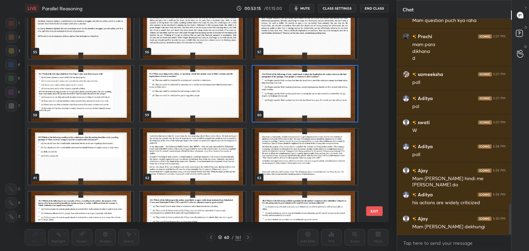
scroll to position [1156, 0]
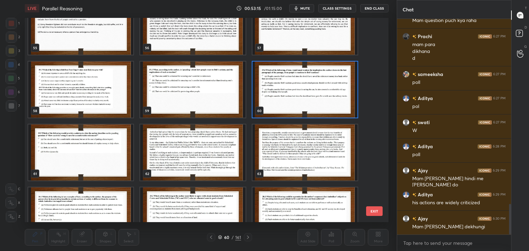
click at [96, 146] on img "grid" at bounding box center [80, 153] width 105 height 56
click at [95, 149] on img "grid" at bounding box center [80, 153] width 105 height 56
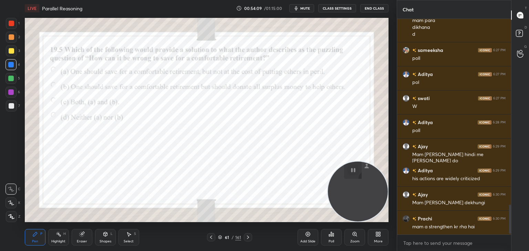
scroll to position [1386, 0]
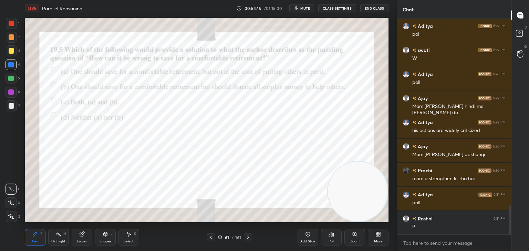
click at [328, 237] on div "Poll" at bounding box center [331, 237] width 21 height 17
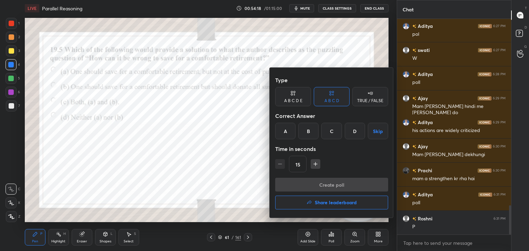
click at [198, 156] on div at bounding box center [264, 125] width 529 height 251
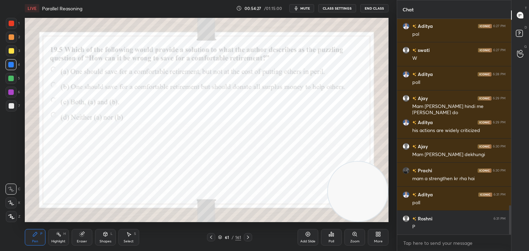
scroll to position [1410, 0]
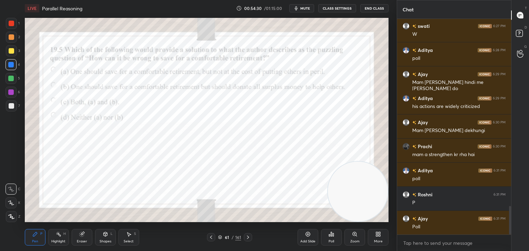
click at [327, 235] on div "Poll" at bounding box center [331, 237] width 21 height 17
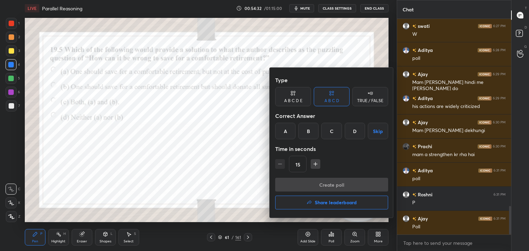
click at [308, 129] on div "B" at bounding box center [308, 131] width 20 height 17
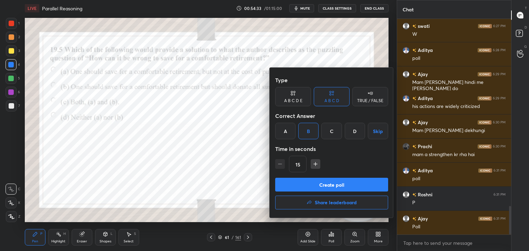
click at [336, 179] on button "Create poll" at bounding box center [331, 185] width 113 height 14
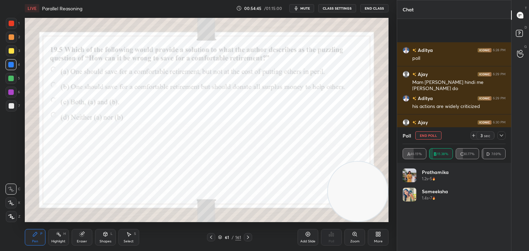
scroll to position [1470, 0]
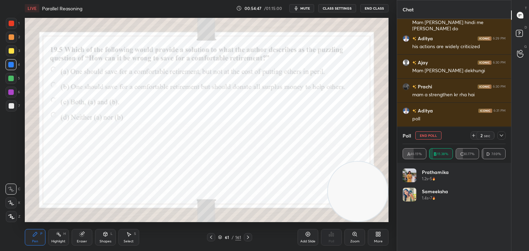
click at [503, 135] on icon at bounding box center [501, 136] width 6 height 6
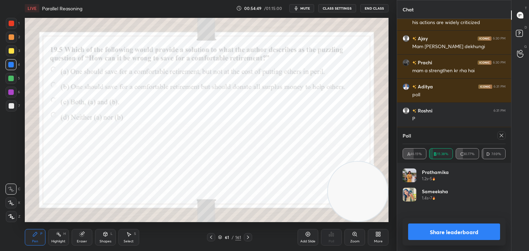
scroll to position [80, 101]
click at [503, 137] on icon at bounding box center [501, 136] width 6 height 6
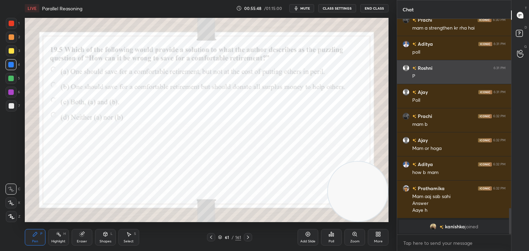
scroll to position [1404, 0]
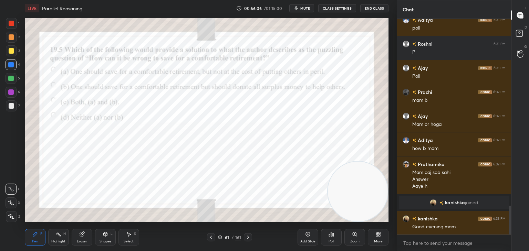
click at [220, 236] on icon at bounding box center [220, 237] width 4 height 4
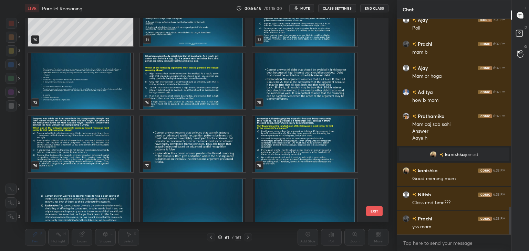
scroll to position [1483, 0]
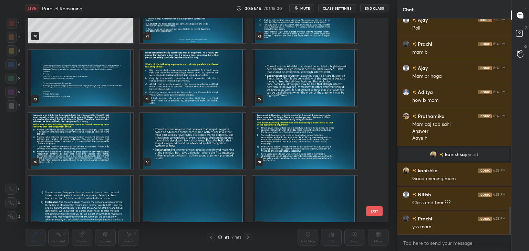
click at [285, 144] on img "grid" at bounding box center [304, 141] width 105 height 56
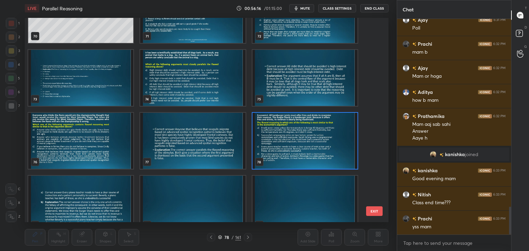
click at [284, 144] on img "grid" at bounding box center [304, 141] width 105 height 56
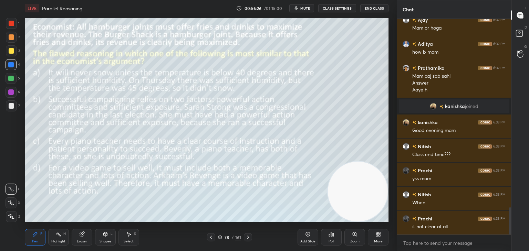
scroll to position [1525, 0]
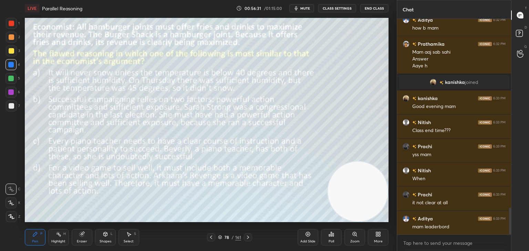
click at [13, 108] on div at bounding box center [12, 106] width 6 height 6
click at [329, 241] on div "Poll" at bounding box center [331, 241] width 6 height 3
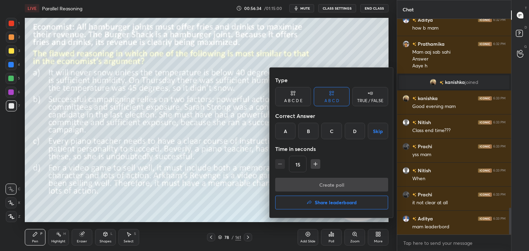
click at [320, 206] on button "Share leaderboard" at bounding box center [331, 203] width 113 height 14
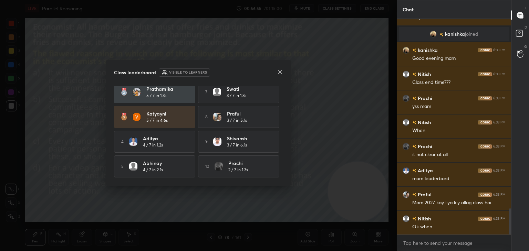
scroll to position [0, 0]
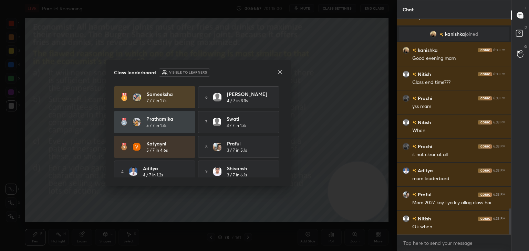
click at [220, 131] on div "7 swati 3 / 7 in 1.3s" at bounding box center [238, 122] width 81 height 22
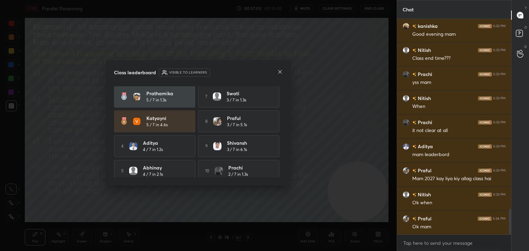
scroll to position [32, 0]
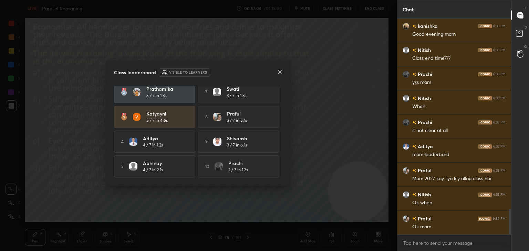
click at [277, 73] on icon at bounding box center [280, 72] width 6 height 6
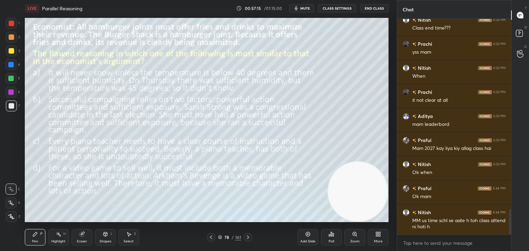
scroll to position [1651, 0]
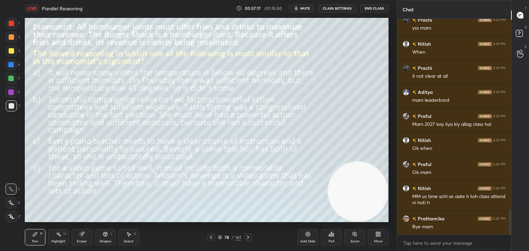
click at [369, 7] on button "End Class" at bounding box center [374, 8] width 28 height 8
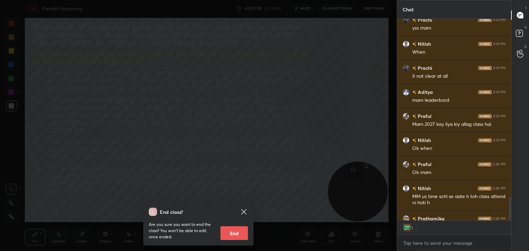
scroll to position [2, 2]
click at [235, 233] on button "End" at bounding box center [234, 233] width 28 height 14
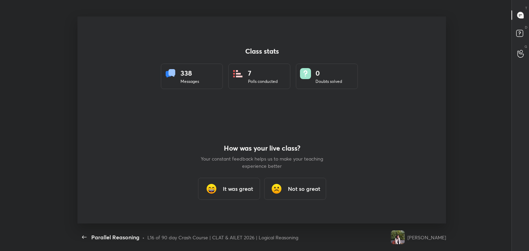
type textarea "x"
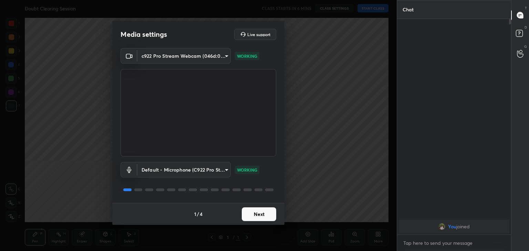
click at [258, 214] on button "Next" at bounding box center [259, 215] width 34 height 14
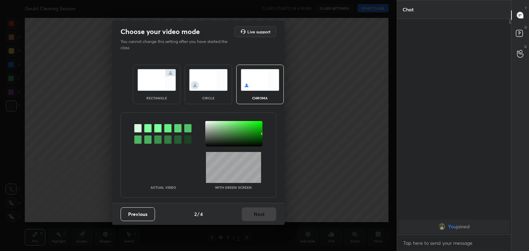
click at [201, 95] on div "circle" at bounding box center [207, 85] width 47 height 40
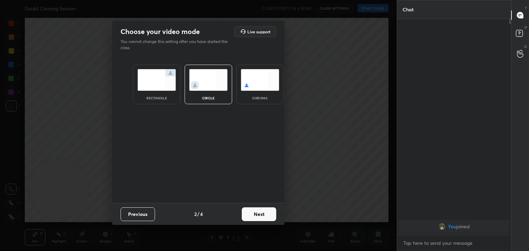
click at [264, 219] on button "Next" at bounding box center [259, 215] width 34 height 14
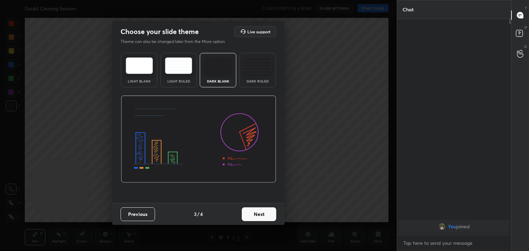
click at [264, 219] on button "Next" at bounding box center [259, 215] width 34 height 14
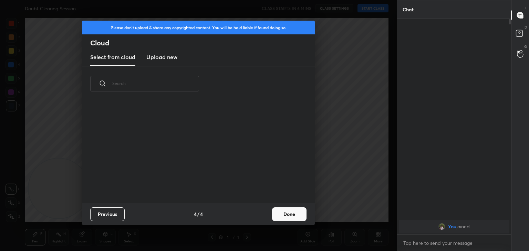
click at [264, 219] on div "Previous 4 / 4 Done" at bounding box center [198, 214] width 233 height 22
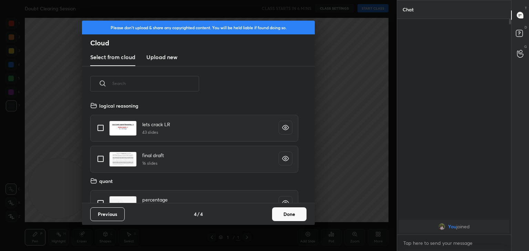
scroll to position [102, 221]
click at [290, 213] on button "Done" at bounding box center [289, 215] width 34 height 14
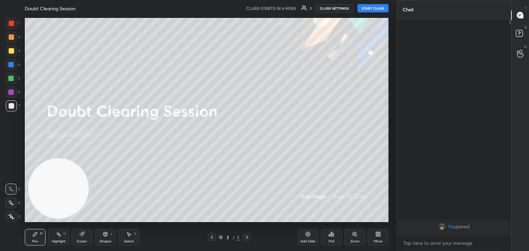
click at [372, 6] on button "START CLASS" at bounding box center [372, 8] width 31 height 8
click at [376, 239] on div "More" at bounding box center [378, 237] width 21 height 17
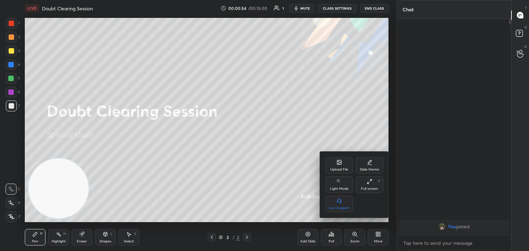
click at [341, 160] on icon at bounding box center [339, 163] width 6 height 6
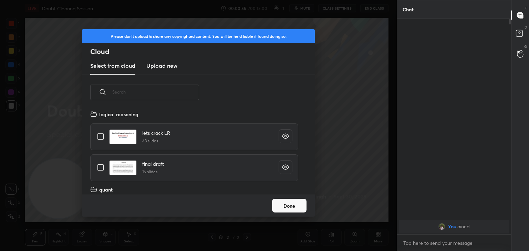
scroll to position [85, 221]
click at [165, 63] on h3 "Upload new" at bounding box center [161, 66] width 31 height 8
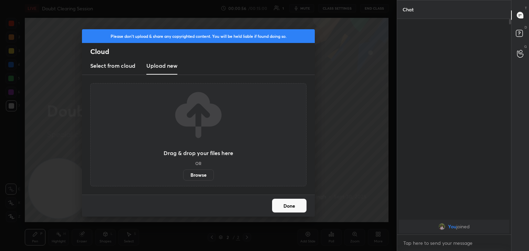
click at [200, 174] on label "Browse" at bounding box center [198, 175] width 31 height 11
click at [183, 174] on input "Browse" at bounding box center [183, 175] width 0 height 11
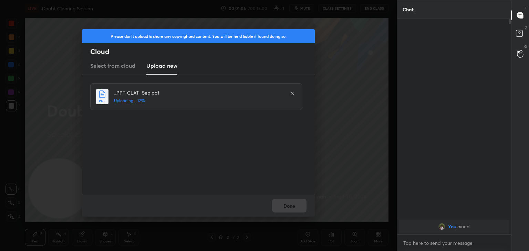
click at [181, 150] on div "_PPT-CLAT- Sep.pdf Uploading... 12%" at bounding box center [199, 134] width 218 height 103
click at [290, 207] on button "Done" at bounding box center [289, 206] width 34 height 14
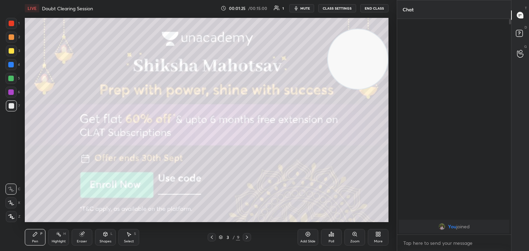
click at [247, 238] on icon at bounding box center [247, 237] width 2 height 3
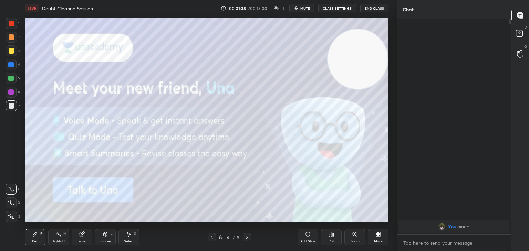
click at [245, 237] on icon at bounding box center [247, 238] width 6 height 6
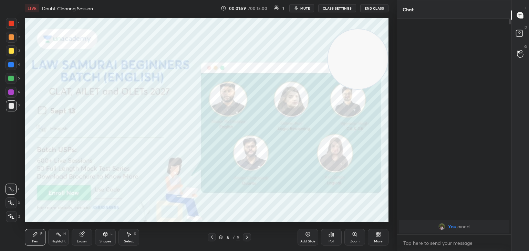
click at [246, 238] on icon at bounding box center [247, 238] width 6 height 6
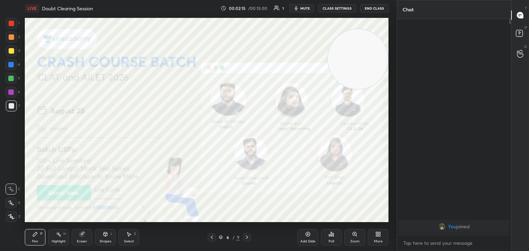
click at [246, 237] on icon at bounding box center [247, 238] width 6 height 6
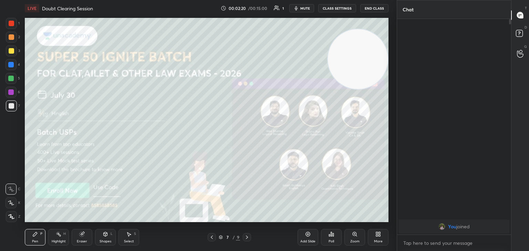
click at [247, 238] on icon at bounding box center [247, 237] width 2 height 3
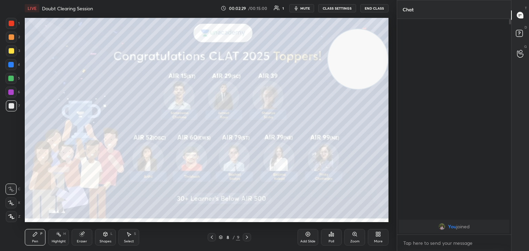
click at [246, 236] on icon at bounding box center [247, 238] width 6 height 6
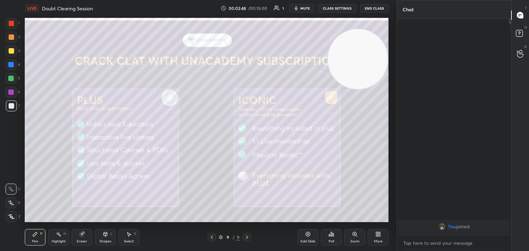
click at [309, 231] on div "Add Slide" at bounding box center [307, 237] width 21 height 17
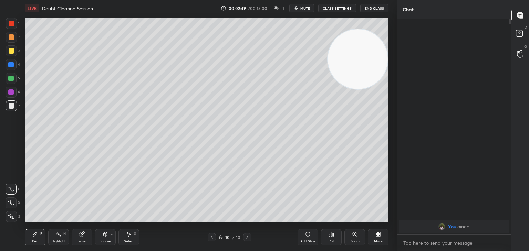
click at [220, 236] on icon at bounding box center [221, 237] width 4 height 4
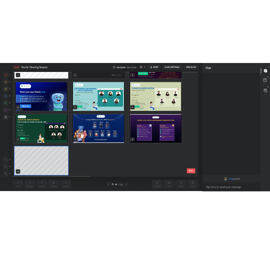
scroll to position [0, 0]
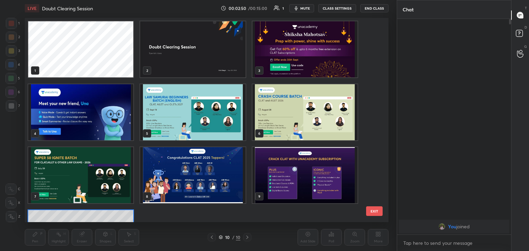
click at [208, 56] on img "grid" at bounding box center [192, 49] width 105 height 56
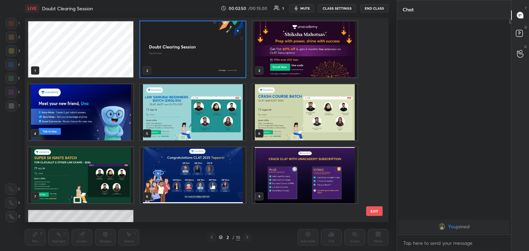
click at [207, 62] on img "grid" at bounding box center [192, 49] width 105 height 56
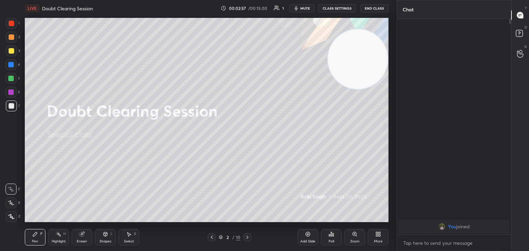
click at [305, 8] on span "mute" at bounding box center [305, 8] width 10 height 5
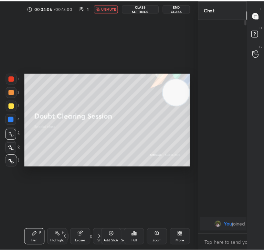
scroll to position [231, 47]
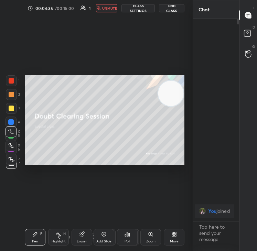
type textarea "x"
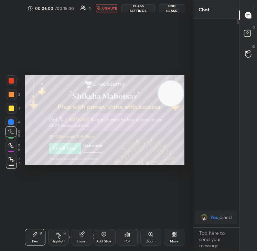
click at [176, 11] on button "End Class" at bounding box center [171, 8] width 25 height 8
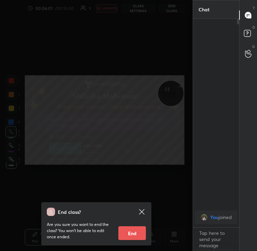
click at [136, 235] on button "End" at bounding box center [132, 233] width 28 height 14
type textarea "x"
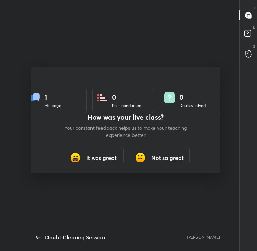
scroll to position [207, 204]
